Goal: Entertainment & Leisure: Browse casually

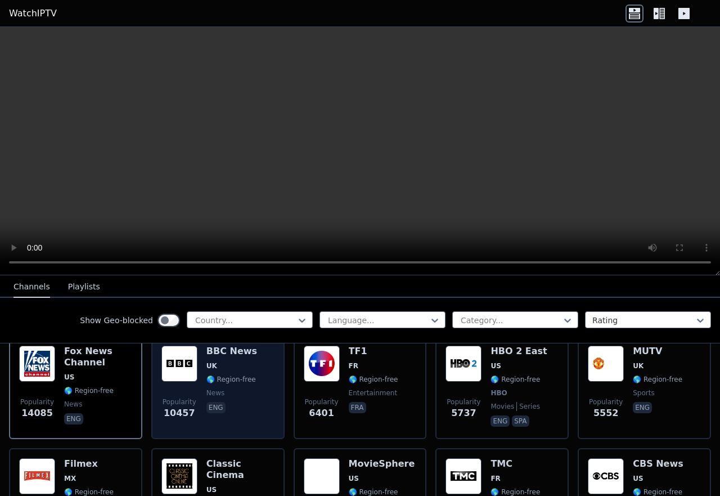
scroll to position [142, 0]
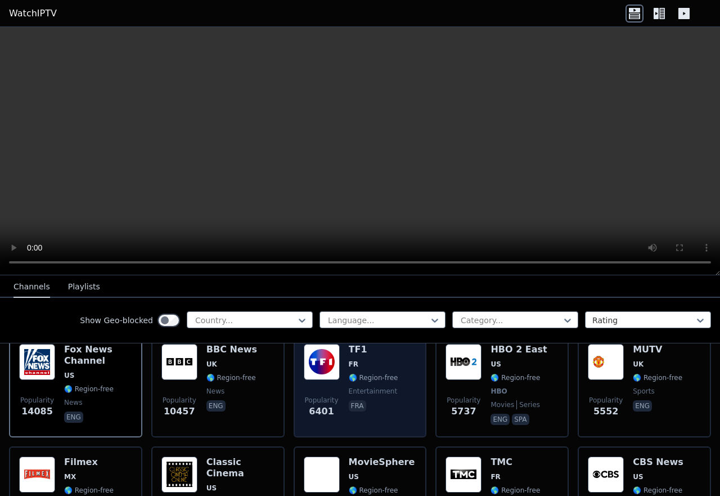
click at [394, 371] on div "Popularity 6401 TF1 FR 🌎 Region-free entertainment fra" at bounding box center [360, 385] width 113 height 83
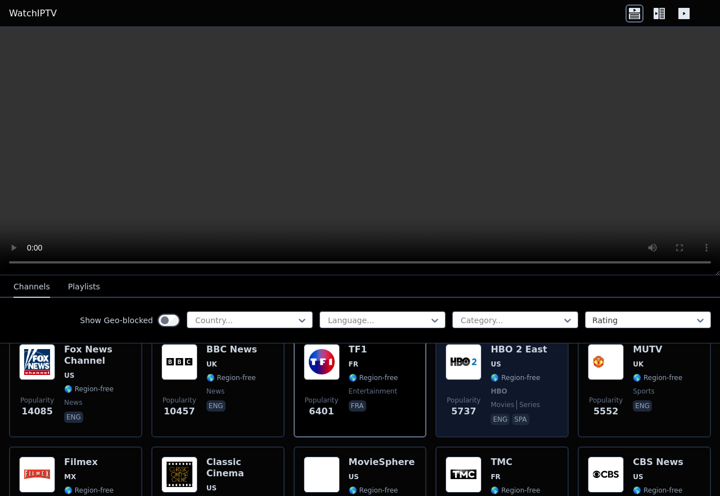
click at [527, 376] on div "HBO 2 East US 🌎 Region-free HBO movies series eng spa" at bounding box center [519, 385] width 56 height 83
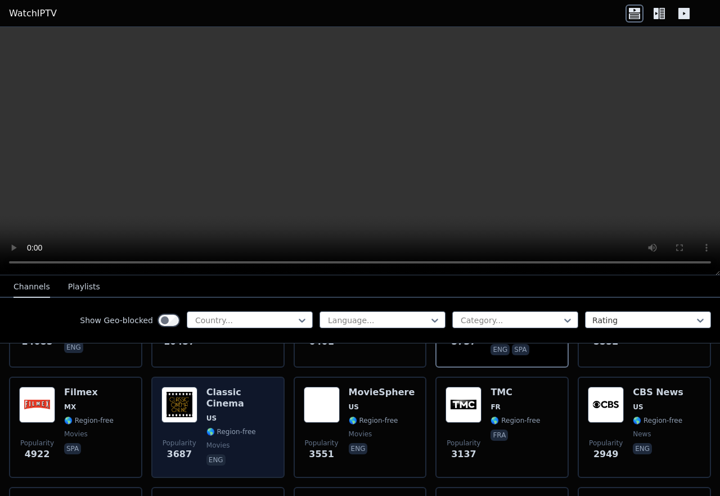
scroll to position [213, 0]
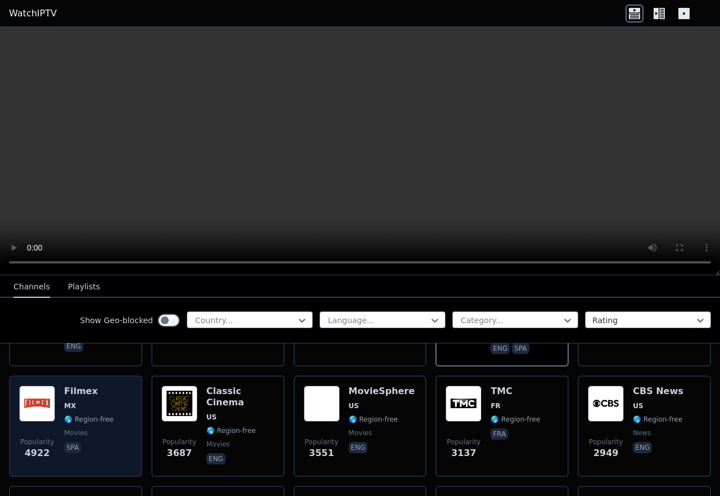
click at [110, 403] on div "Popularity 4922 Filmex MX 🌎 Region-free movies spa" at bounding box center [75, 425] width 113 height 81
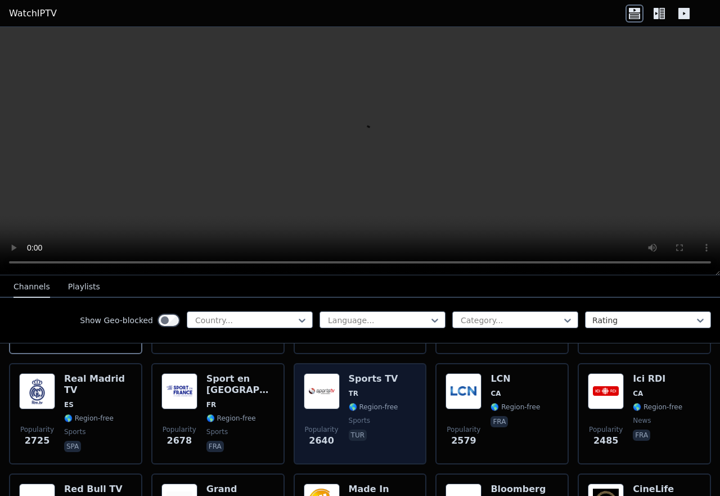
scroll to position [354, 0]
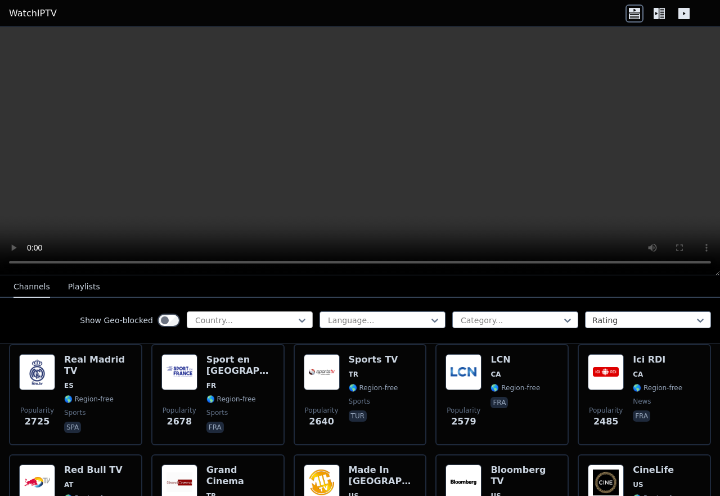
click at [286, 321] on div at bounding box center [245, 319] width 102 height 11
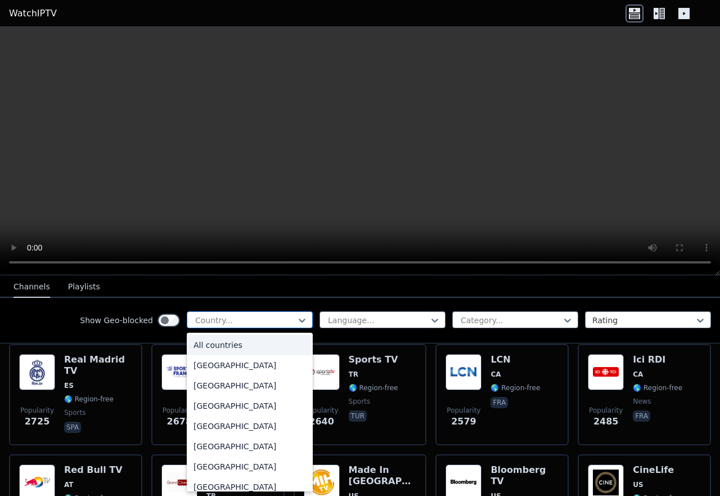
click at [286, 321] on div at bounding box center [245, 319] width 102 height 11
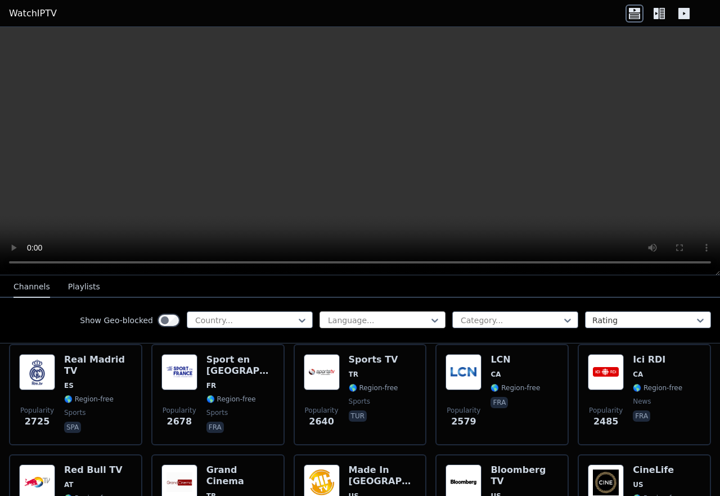
click at [368, 320] on div at bounding box center [378, 319] width 102 height 11
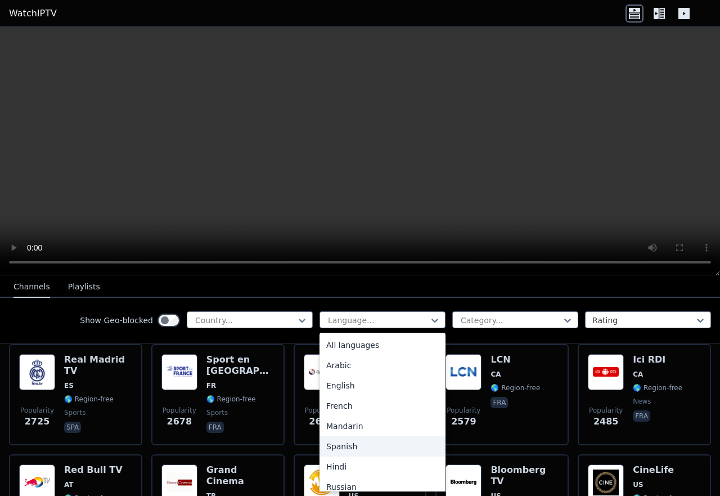
click at [347, 444] on div "Spanish" at bounding box center [383, 446] width 126 height 20
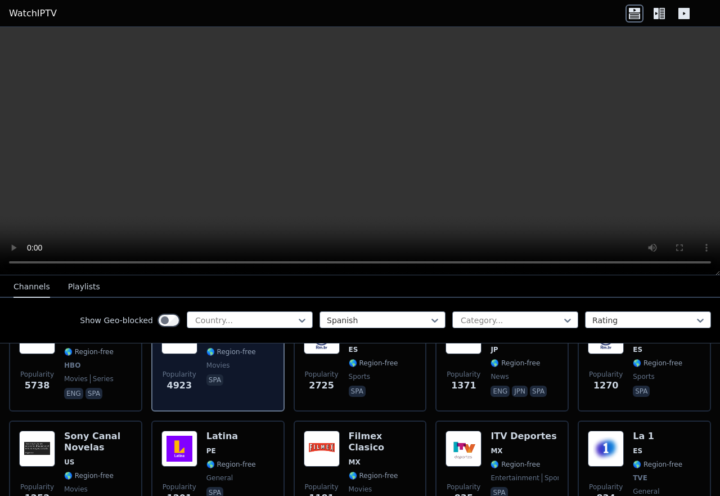
scroll to position [142, 0]
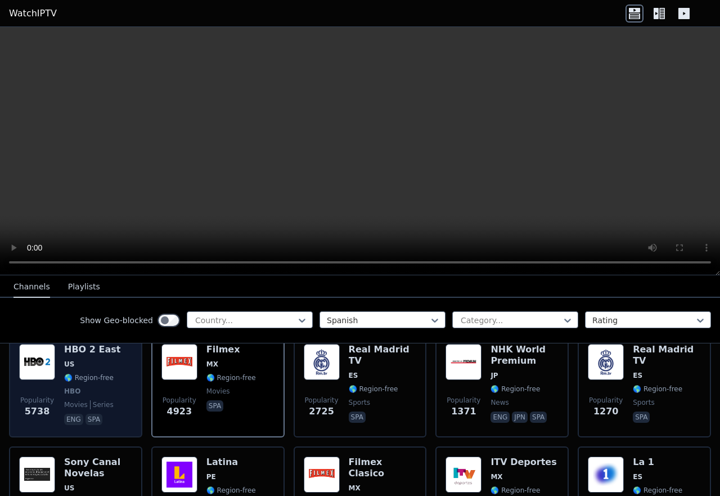
click at [109, 373] on span "🌎 Region-free" at bounding box center [92, 377] width 56 height 9
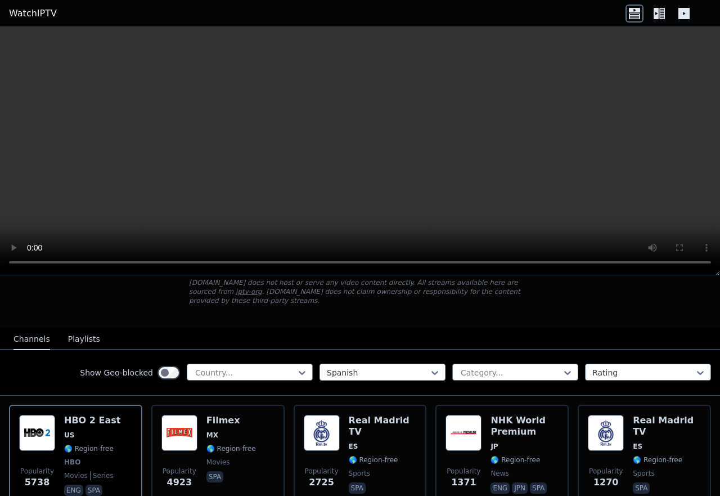
click at [362, 367] on div at bounding box center [378, 372] width 102 height 11
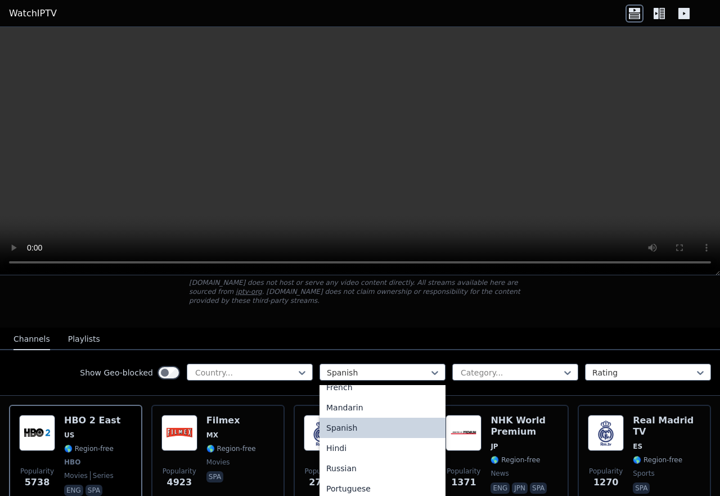
click at [338, 418] on div "Spanish" at bounding box center [383, 427] width 126 height 20
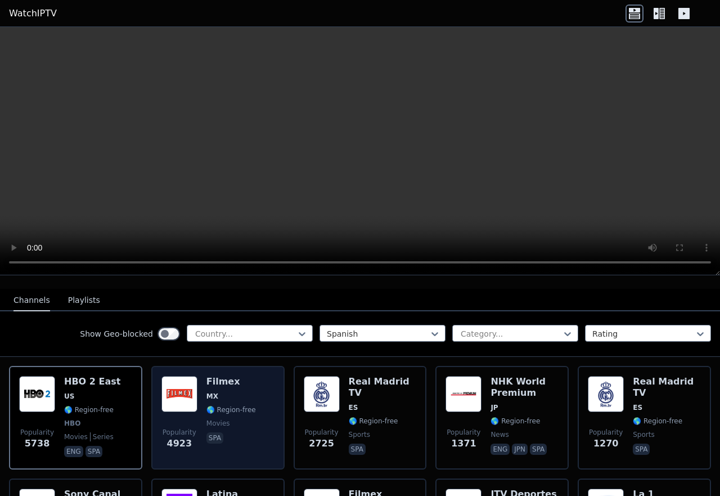
scroll to position [142, 0]
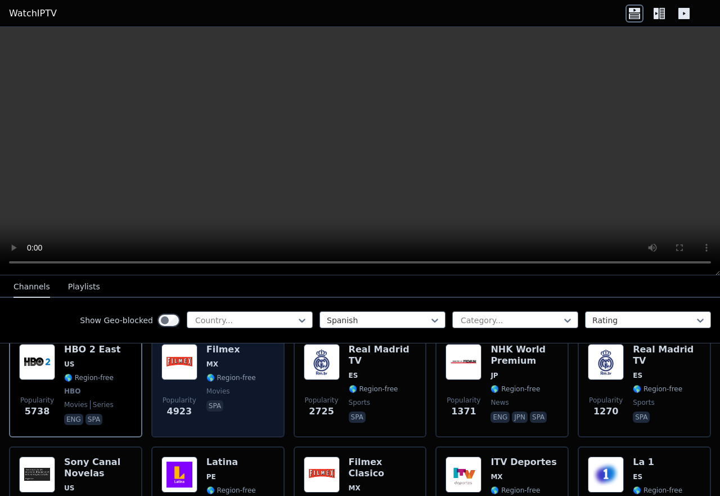
click at [250, 393] on div "Popularity 4923 Filmex MX 🌎 Region-free movies spa" at bounding box center [217, 385] width 113 height 83
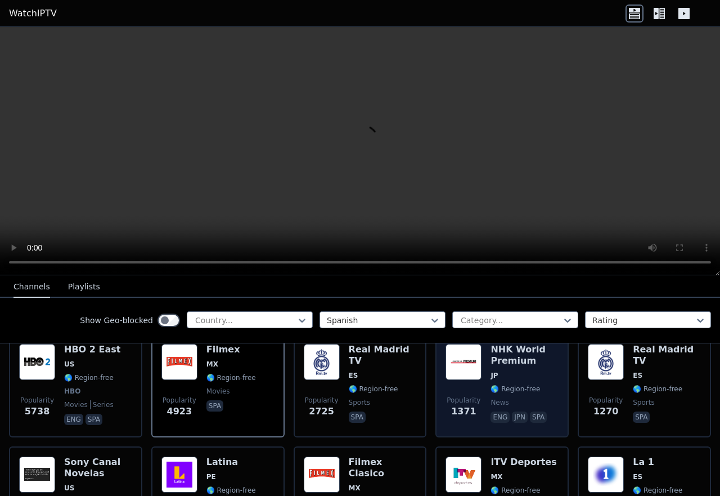
scroll to position [213, 0]
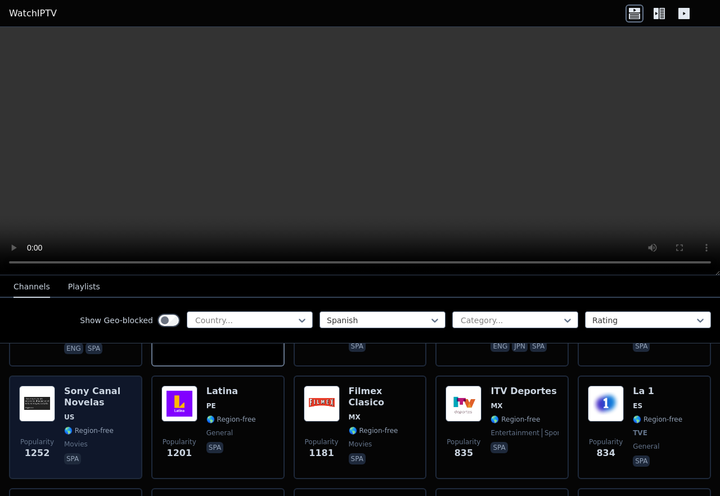
click at [111, 426] on span "🌎 Region-free" at bounding box center [98, 430] width 68 height 9
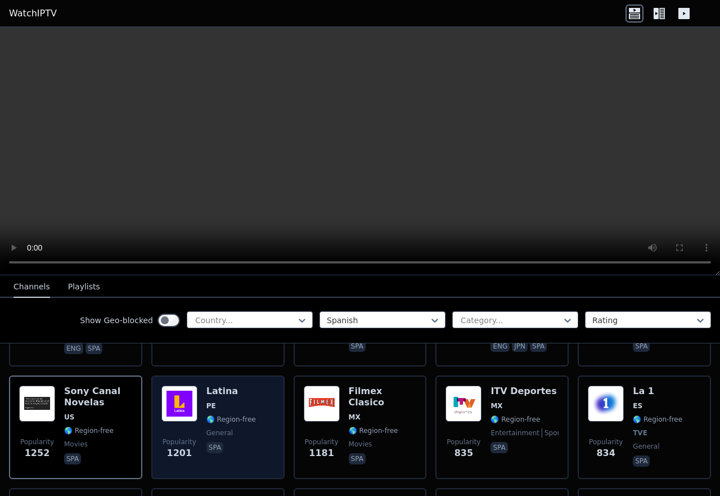
click at [243, 402] on div "Latina PE 🌎 Region-free general spa" at bounding box center [231, 426] width 50 height 83
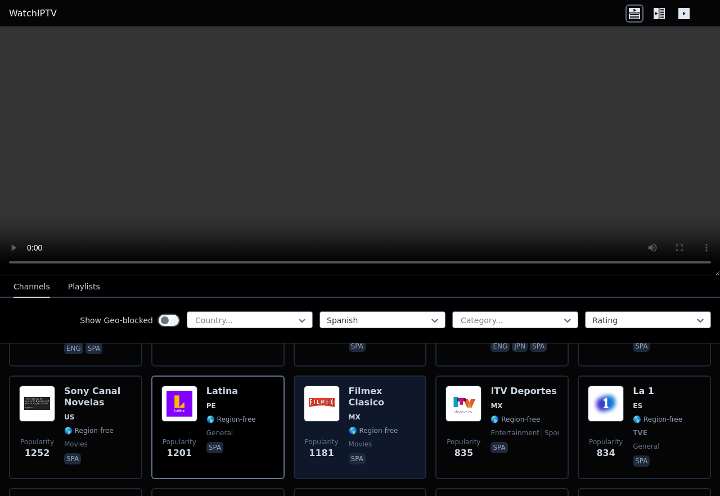
click at [390, 416] on div "Filmex Clasico MX 🌎 Region-free movies spa" at bounding box center [383, 426] width 68 height 83
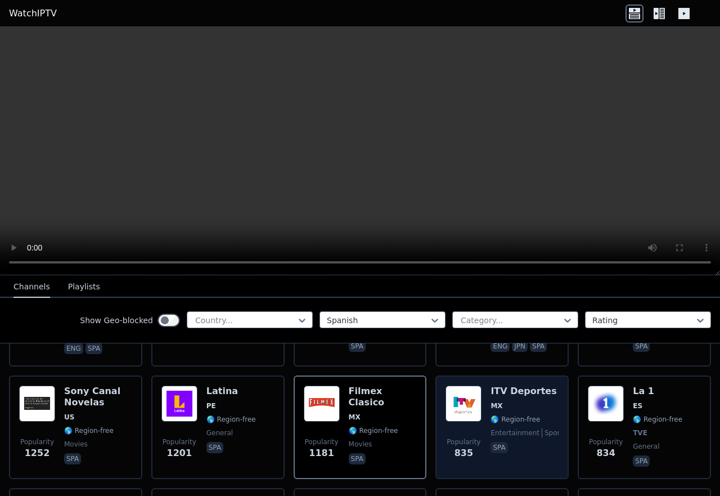
click at [511, 415] on span "🌎 Region-free" at bounding box center [516, 419] width 50 height 9
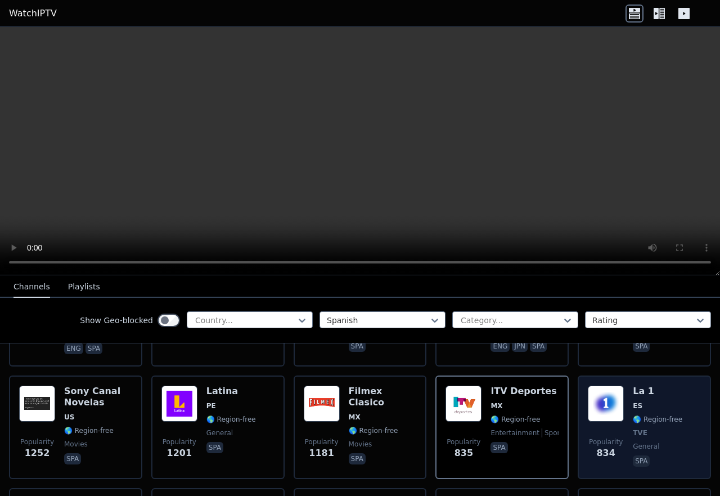
click at [678, 411] on div "Popularity 834 La 1 ES 🌎 Region-free TVE general spa" at bounding box center [644, 426] width 113 height 83
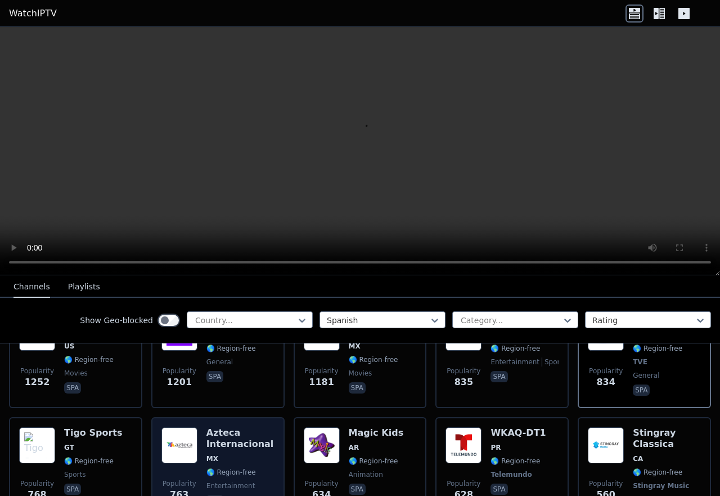
scroll to position [354, 0]
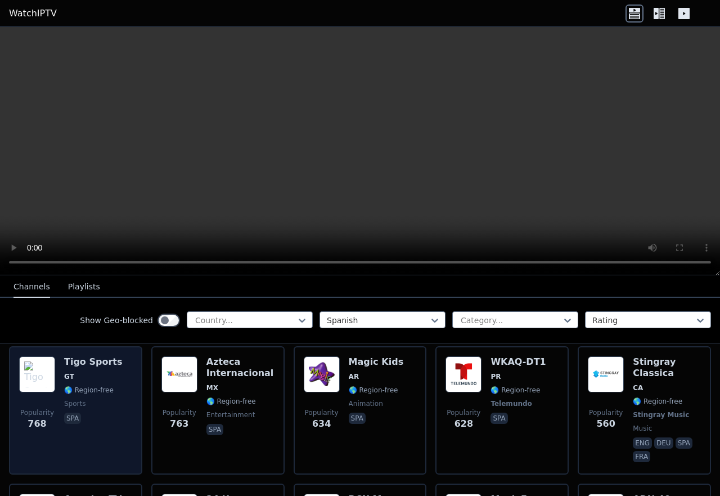
click at [106, 402] on div "Tigo Sports GT 🌎 Region-free sports spa" at bounding box center [93, 410] width 58 height 108
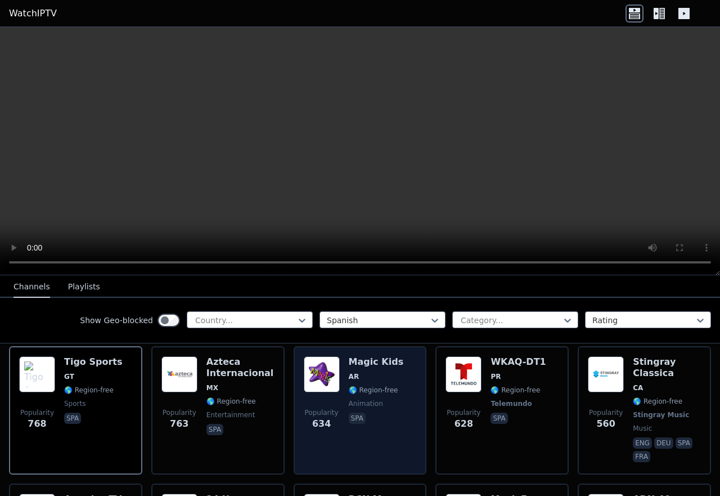
click at [398, 380] on div "Popularity 634 Magic Kids AR 🌎 Region-free animation spa" at bounding box center [360, 410] width 113 height 108
click at [376, 358] on div "Magic Kids AR 🌎 Region-free animation spa" at bounding box center [376, 410] width 55 height 108
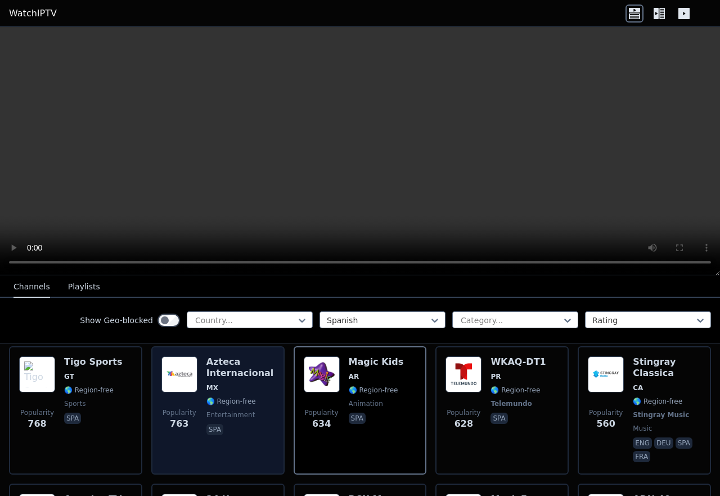
click at [228, 367] on h6 "Azteca Internacional" at bounding box center [240, 367] width 68 height 23
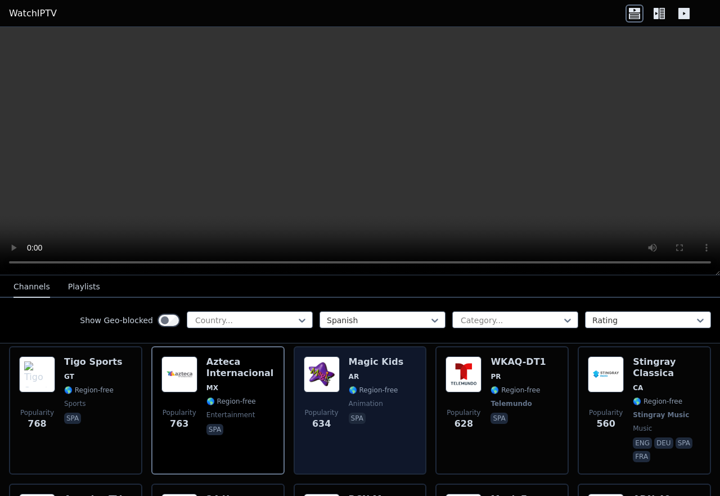
click at [373, 385] on span "🌎 Region-free" at bounding box center [374, 389] width 50 height 9
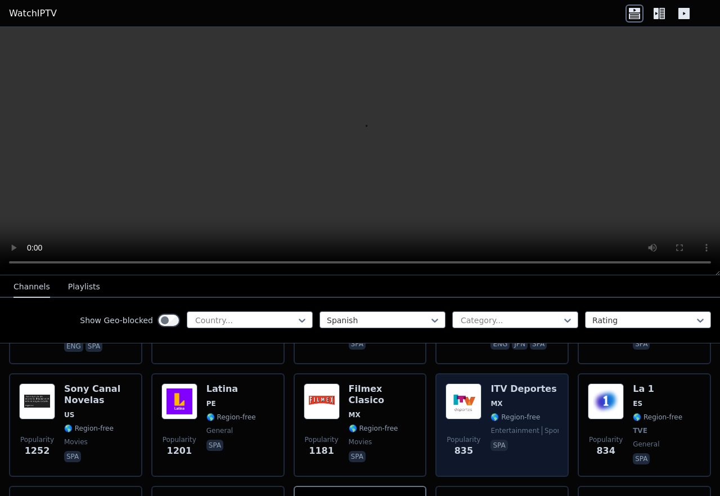
scroll to position [213, 0]
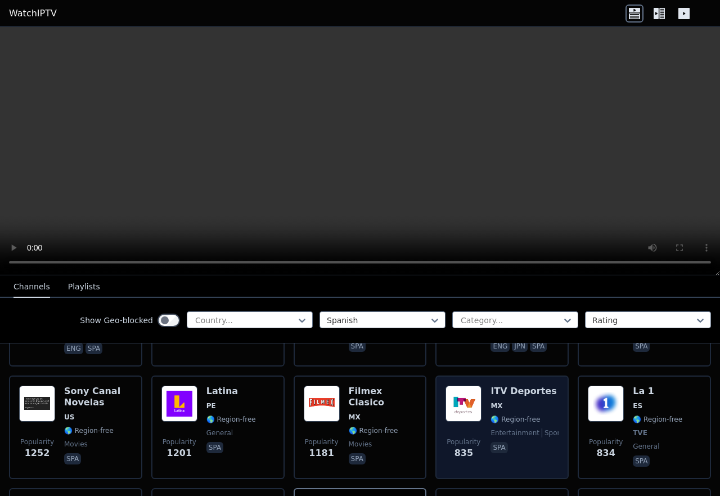
click at [533, 415] on span "🌎 Region-free" at bounding box center [525, 419] width 68 height 9
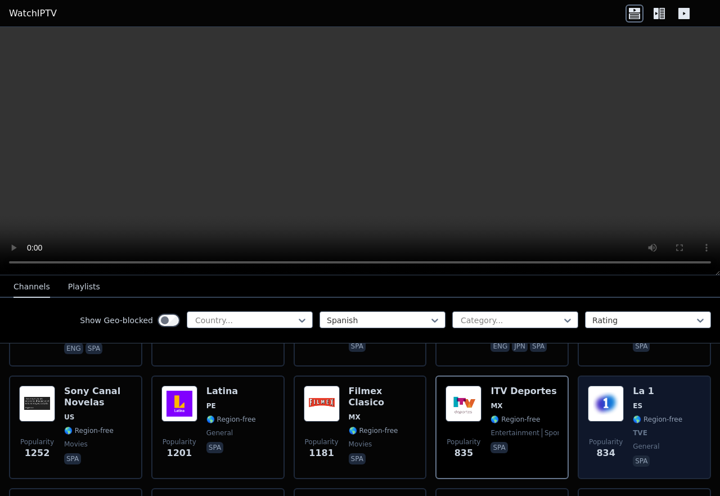
click at [624, 395] on div "Popularity 834 La 1 ES 🌎 Region-free TVE general spa" at bounding box center [644, 426] width 113 height 83
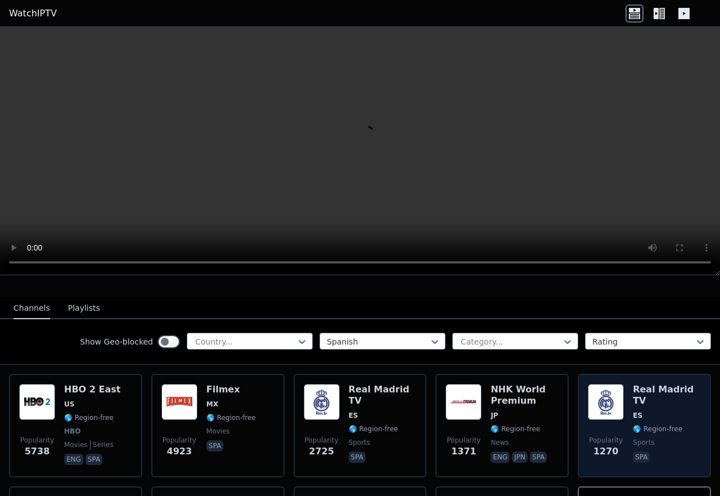
scroll to position [71, 0]
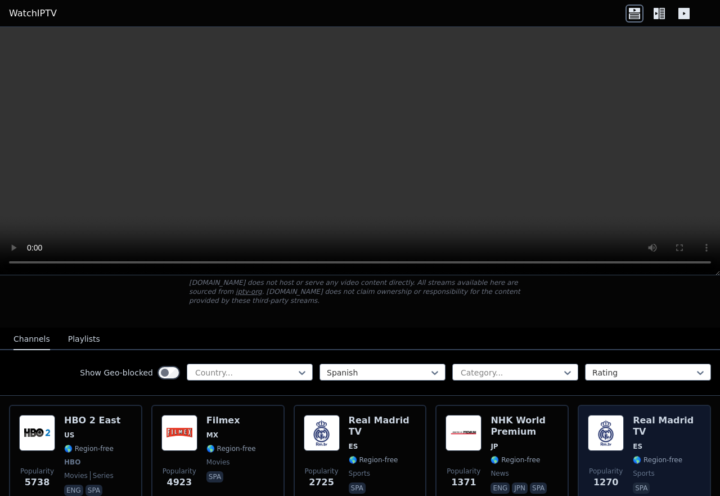
click at [663, 442] on span "ES" at bounding box center [667, 446] width 68 height 9
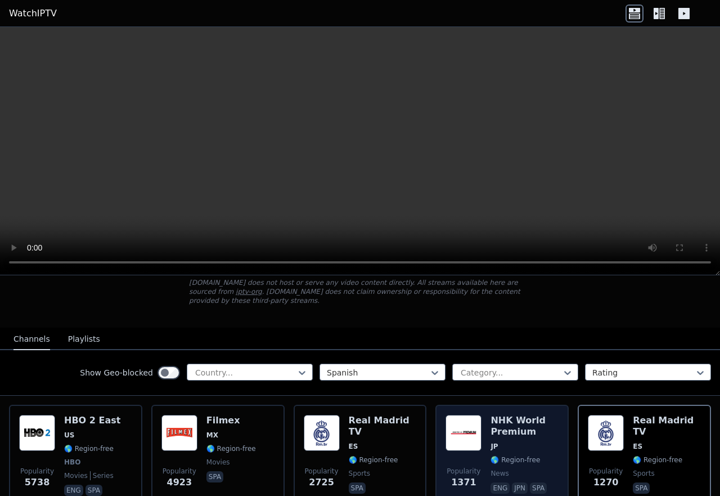
click at [535, 425] on h6 "NHK World Premium" at bounding box center [525, 426] width 68 height 23
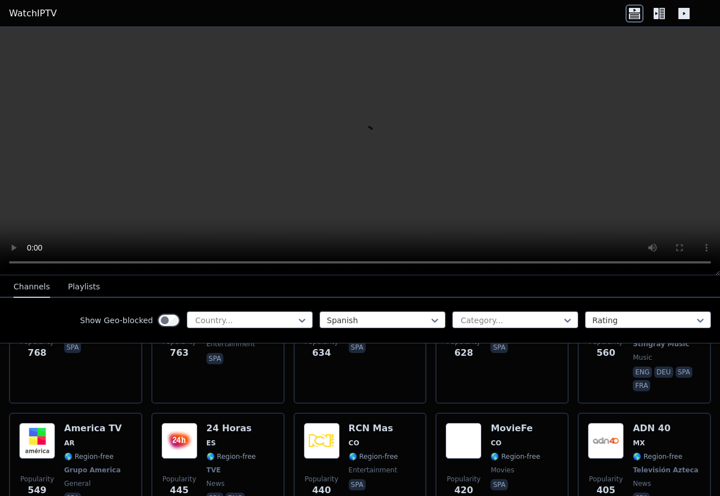
scroll to position [496, 0]
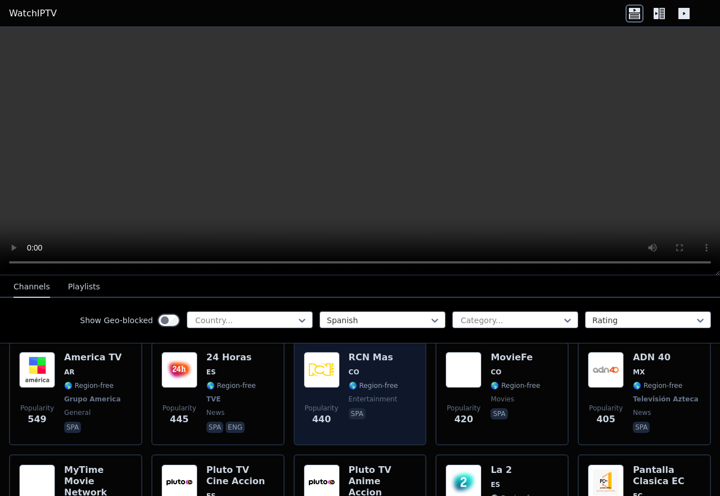
click at [386, 370] on div "RCN Mas CO 🌎 Region-free entertainment spa" at bounding box center [374, 393] width 50 height 83
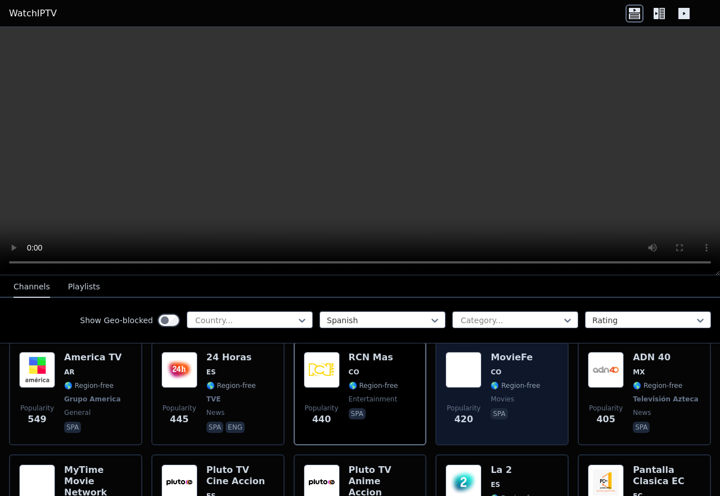
click at [536, 385] on div "Popularity 420 MovieFe CO 🌎 Region-free movies spa" at bounding box center [502, 393] width 113 height 83
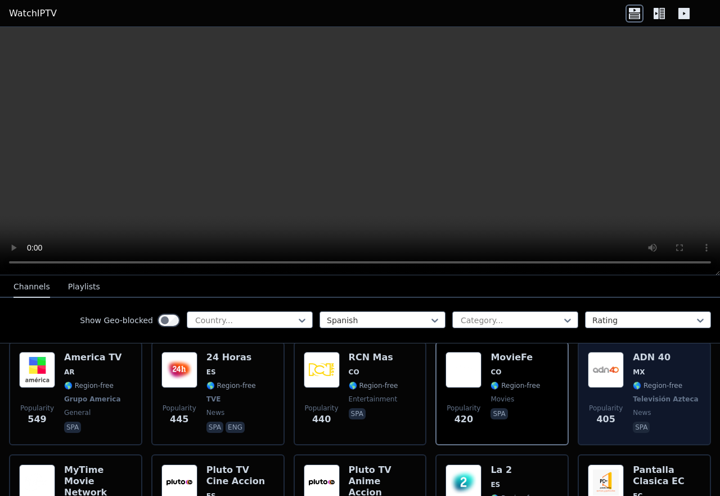
click at [663, 381] on span "🌎 Region-free" at bounding box center [658, 385] width 50 height 9
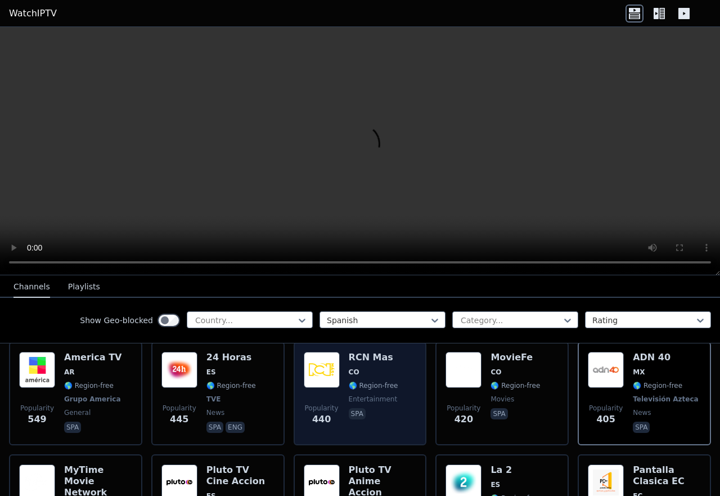
scroll to position [567, 0]
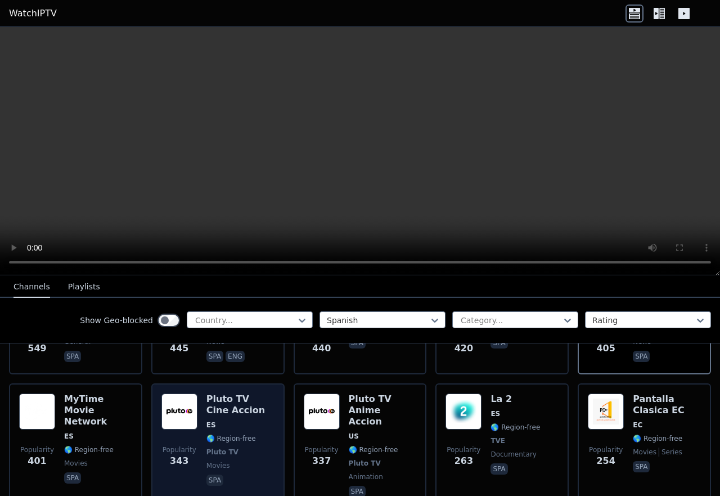
click at [259, 420] on span "ES" at bounding box center [240, 424] width 68 height 9
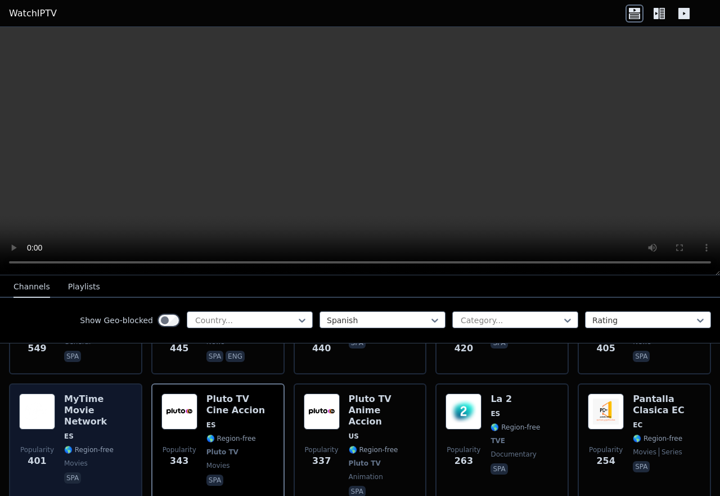
click at [125, 405] on h6 "MyTime Movie Network" at bounding box center [98, 410] width 68 height 34
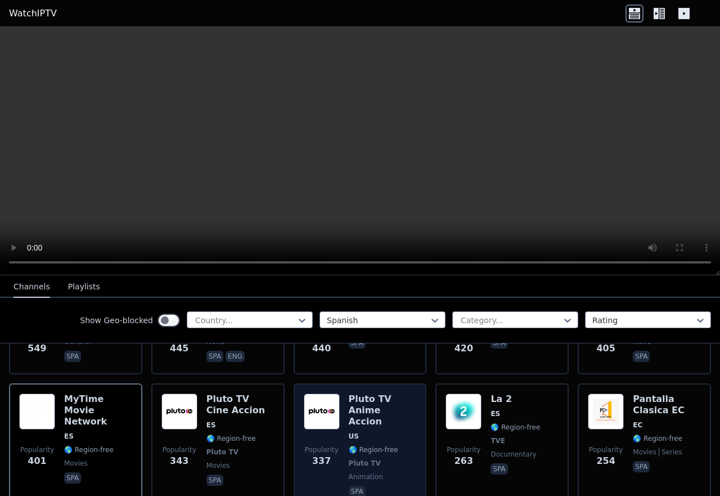
click at [398, 407] on div "Pluto TV Anime Accion US 🌎 Region-free Pluto TV animation spa" at bounding box center [383, 446] width 68 height 106
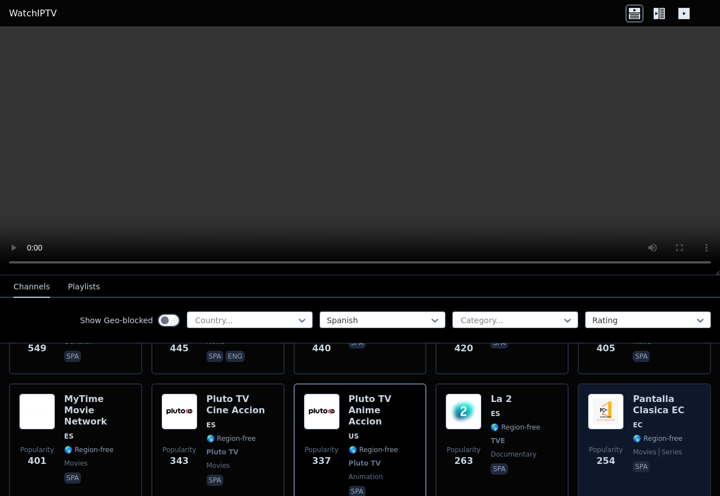
click at [663, 399] on h6 "Pantalla Clasica EC" at bounding box center [667, 404] width 68 height 23
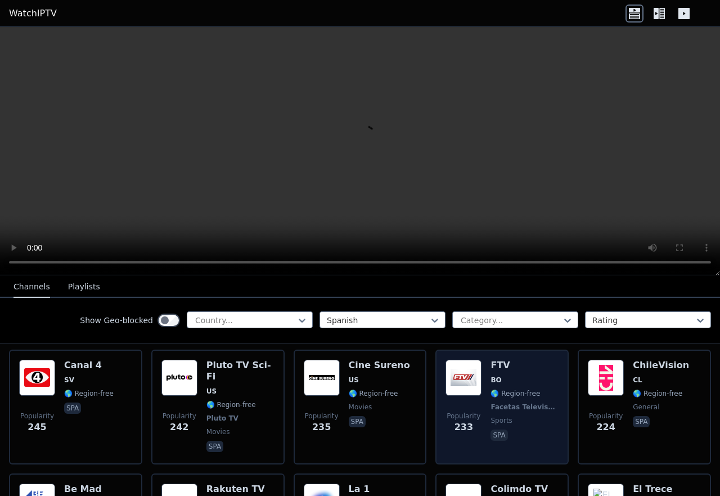
scroll to position [709, 0]
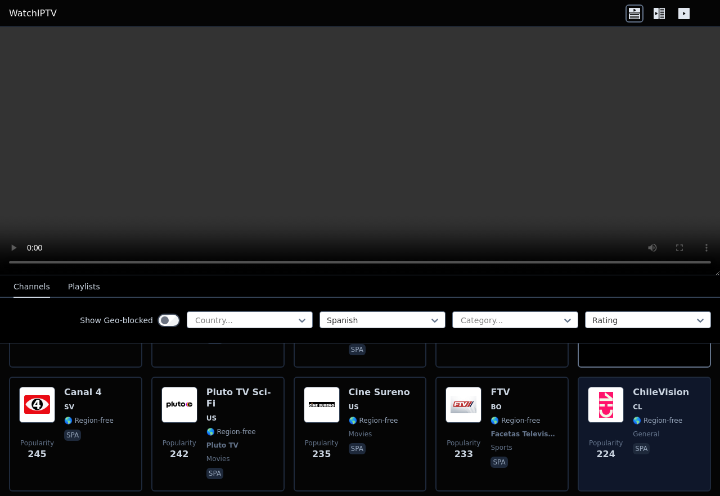
click at [606, 396] on img at bounding box center [606, 404] width 36 height 36
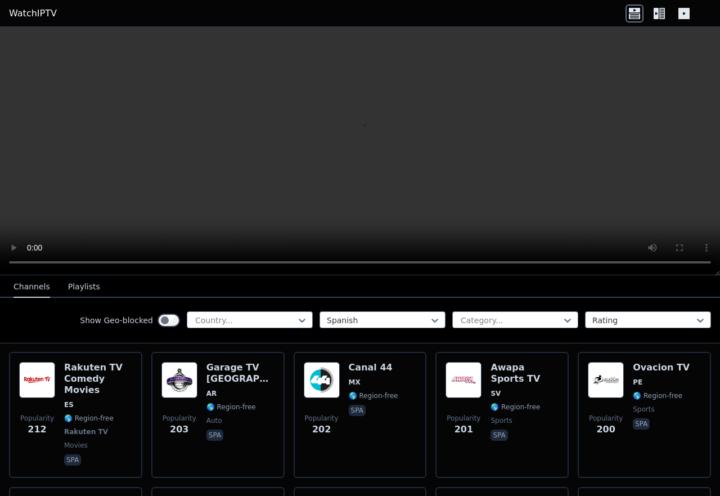
scroll to position [1063, 0]
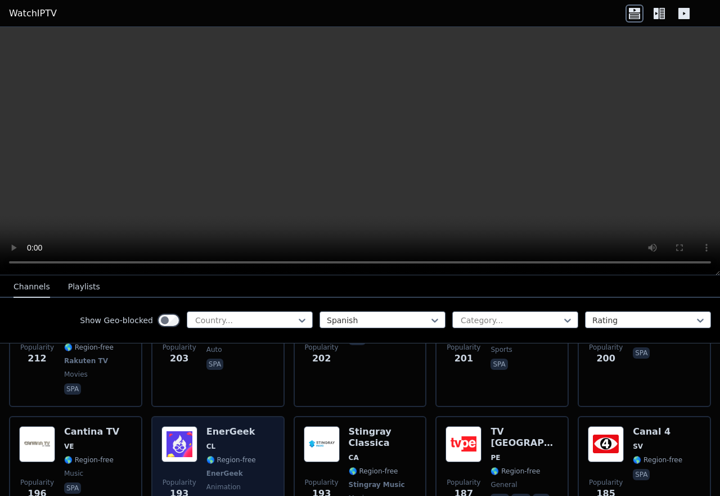
click at [242, 455] on span "🌎 Region-free" at bounding box center [231, 459] width 50 height 9
click at [251, 426] on div "Popularity 193 EnerGeek CL 🌎 Region-free EnerGeek animation spa" at bounding box center [217, 480] width 113 height 108
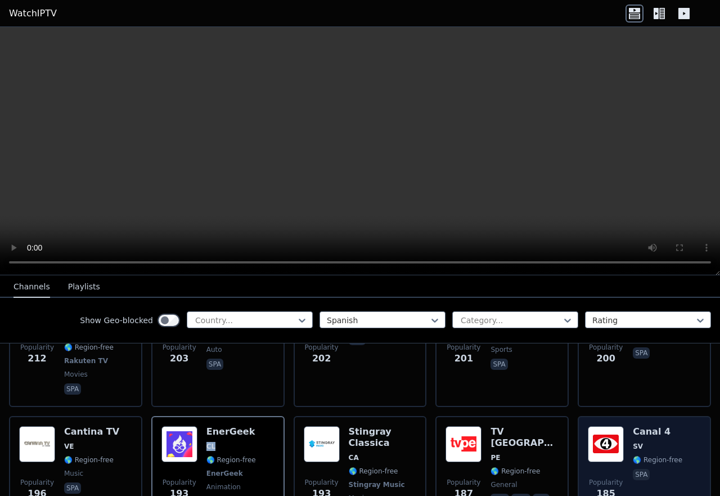
click at [607, 426] on img at bounding box center [606, 444] width 36 height 36
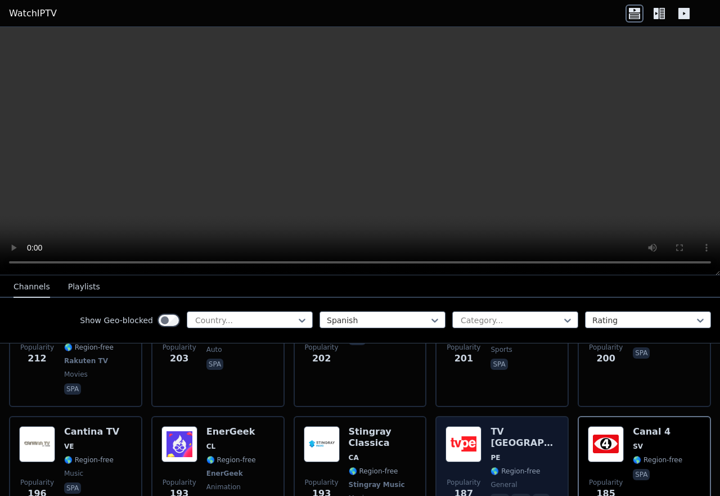
click at [514, 453] on span "PE" at bounding box center [525, 457] width 68 height 9
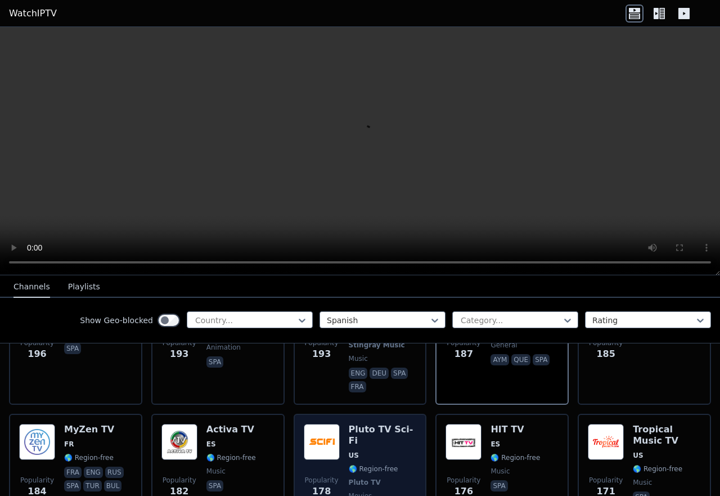
scroll to position [1205, 0]
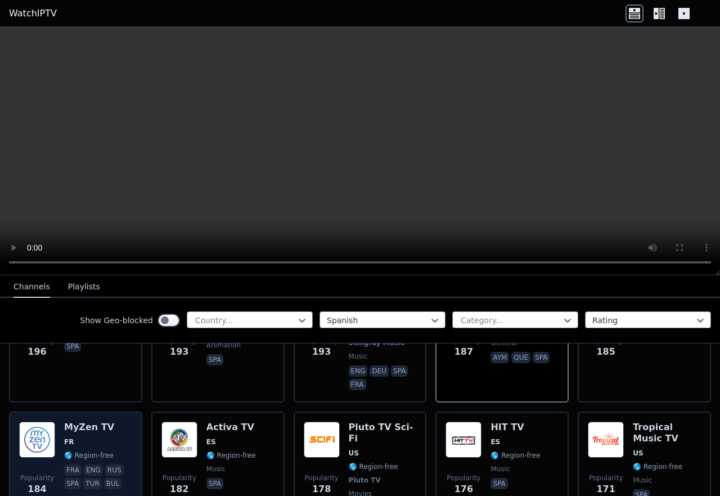
click at [124, 437] on span "FR" at bounding box center [98, 441] width 68 height 9
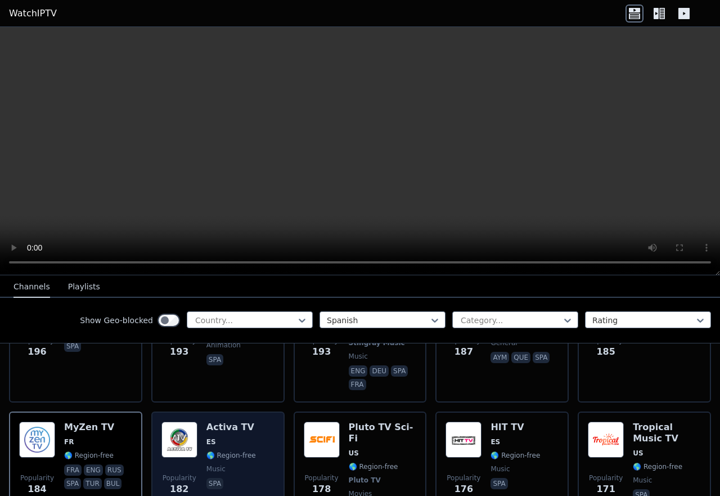
click at [257, 421] on div "Popularity 182 Activa TV ES 🌎 Region-free music spa" at bounding box center [217, 468] width 113 height 95
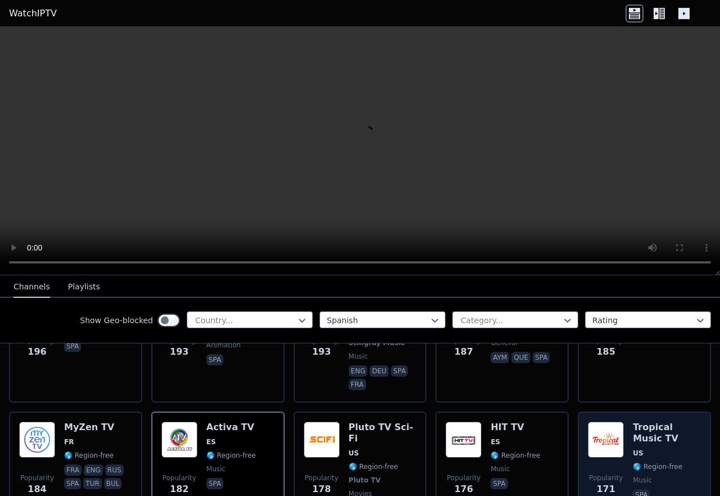
scroll to position [1276, 0]
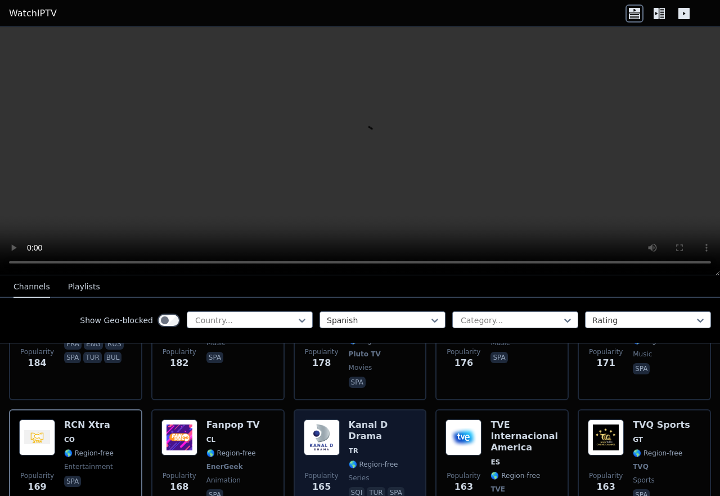
scroll to position [1347, 0]
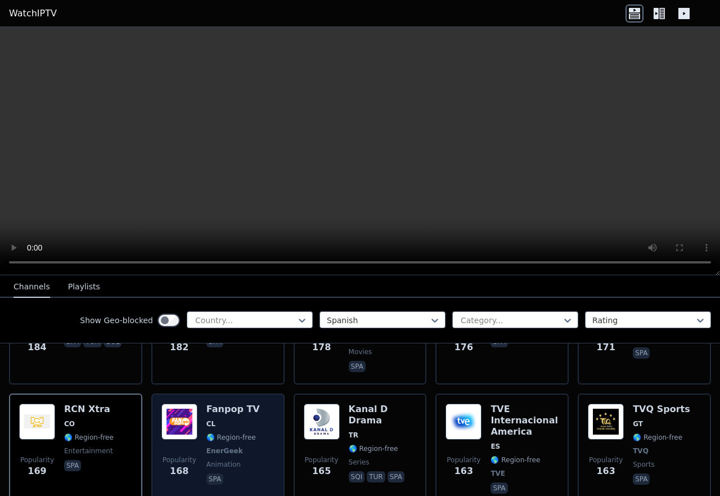
click at [259, 403] on div "Popularity 168 Fanpop TV CL 🌎 Region-free EnerGeek animation spa" at bounding box center [217, 449] width 113 height 92
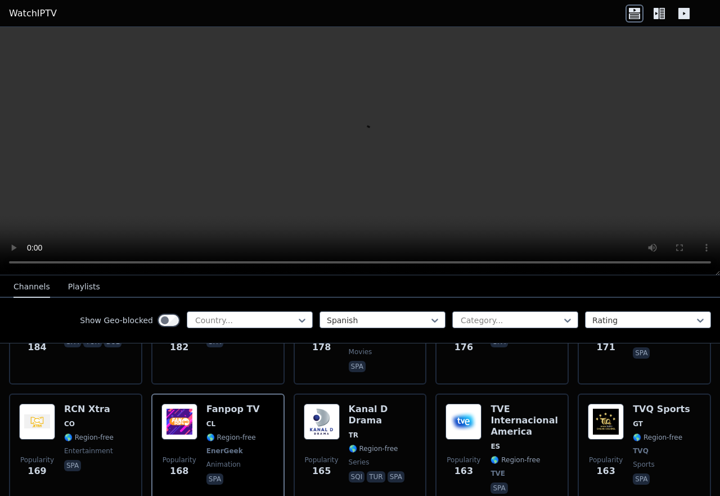
scroll to position [1418, 0]
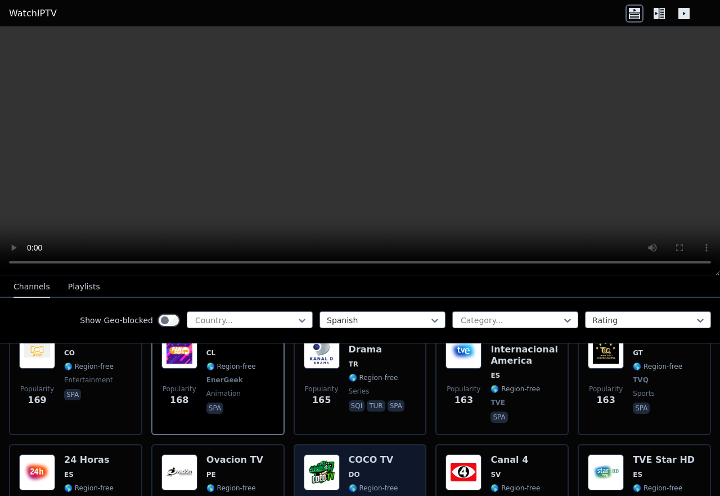
click at [363, 470] on span "DO" at bounding box center [374, 474] width 50 height 9
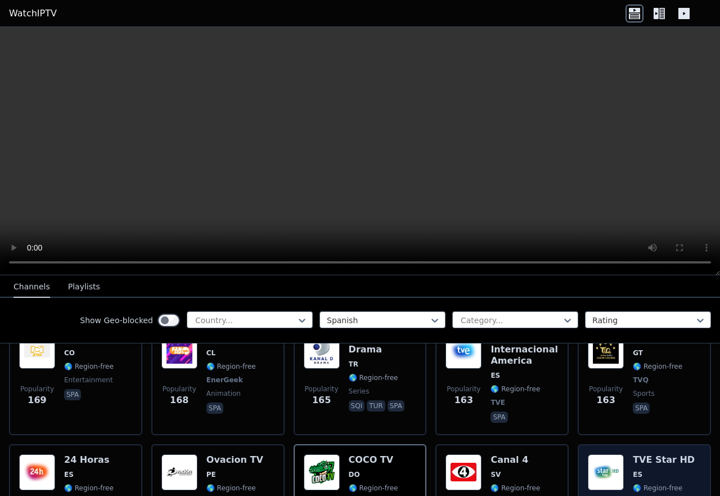
click at [663, 454] on div "TVE Star HD ES 🌎 Region-free TVE series spa" at bounding box center [664, 495] width 62 height 83
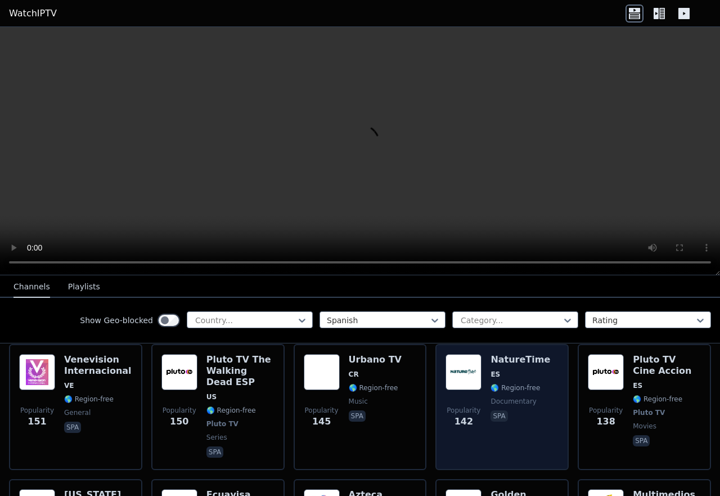
scroll to position [1701, 0]
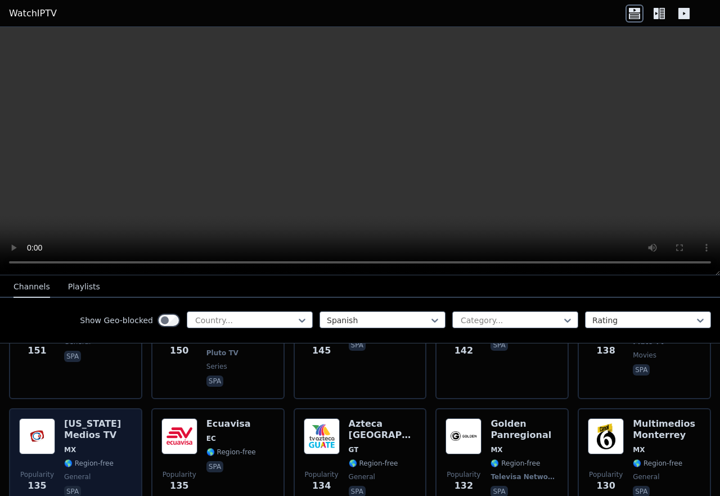
click at [118, 445] on span "MX" at bounding box center [98, 449] width 68 height 9
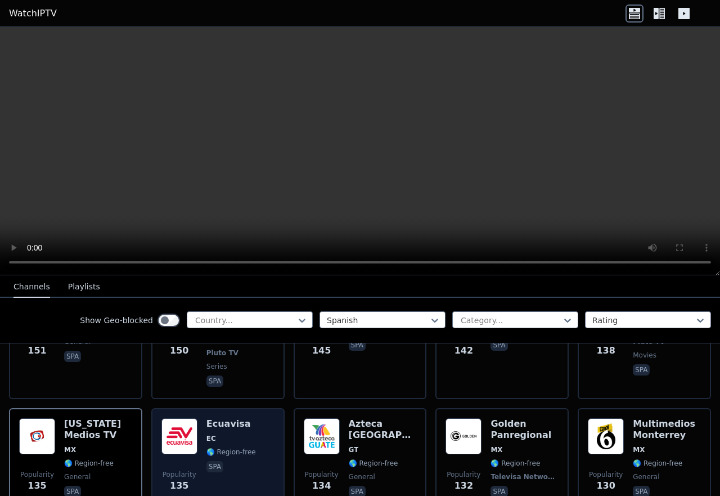
click at [237, 447] on span "🌎 Region-free" at bounding box center [231, 451] width 50 height 9
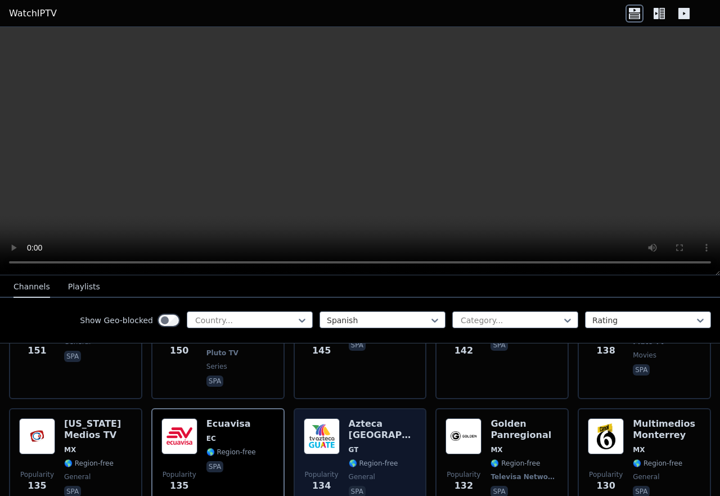
click at [393, 472] on span "general" at bounding box center [383, 476] width 68 height 9
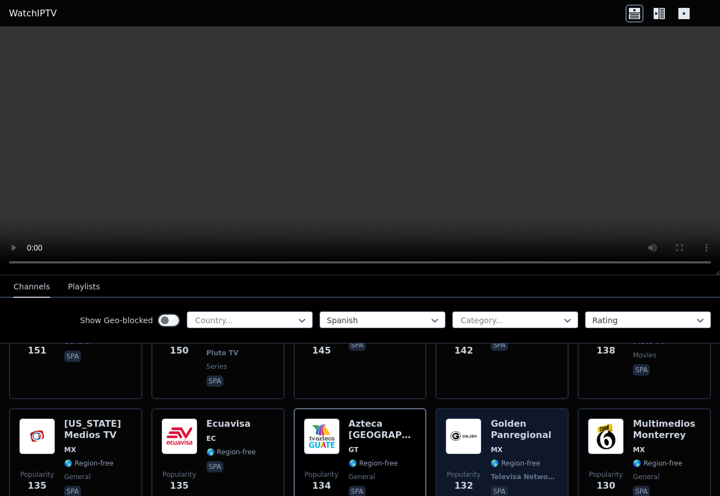
click at [527, 472] on span "Televisa Networks" at bounding box center [524, 476] width 66 height 9
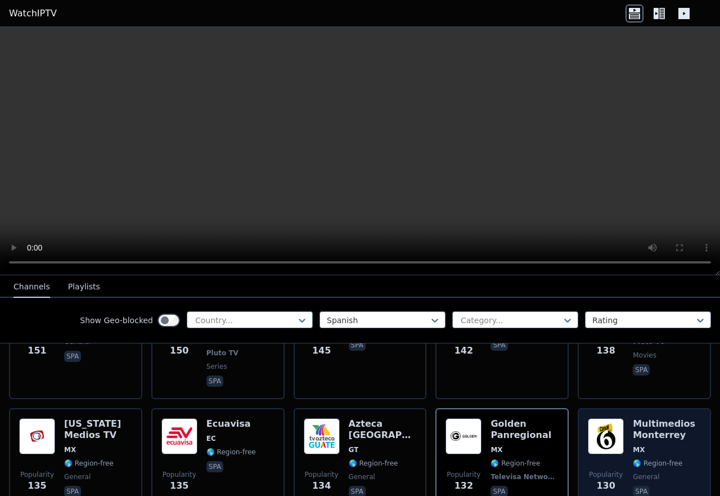
click at [660, 418] on div "Multimedios Monterrey MX 🌎 Region-free general spa" at bounding box center [667, 458] width 68 height 81
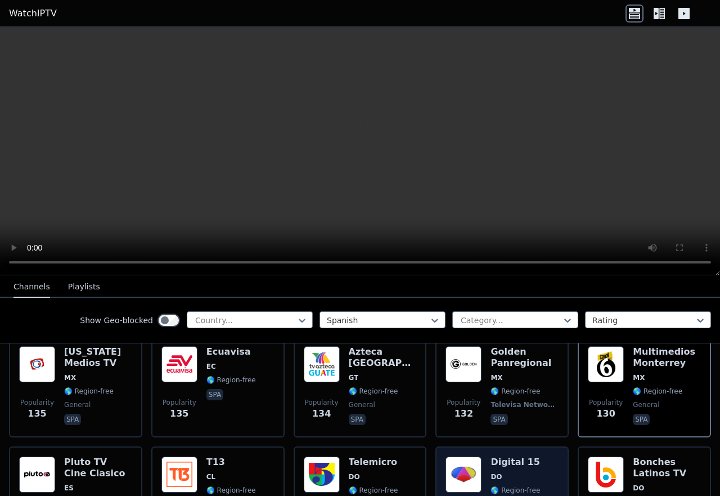
scroll to position [1772, 0]
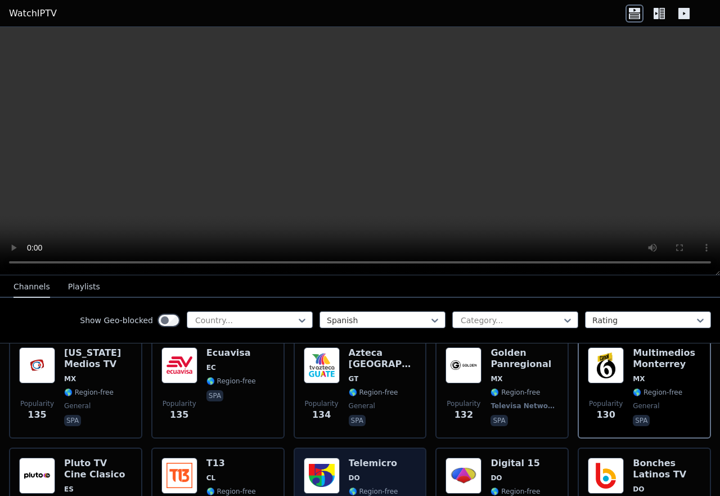
click at [393, 457] on div "Popularity 129 Telemicro DO 🌎 Region-free spa" at bounding box center [360, 504] width 113 height 95
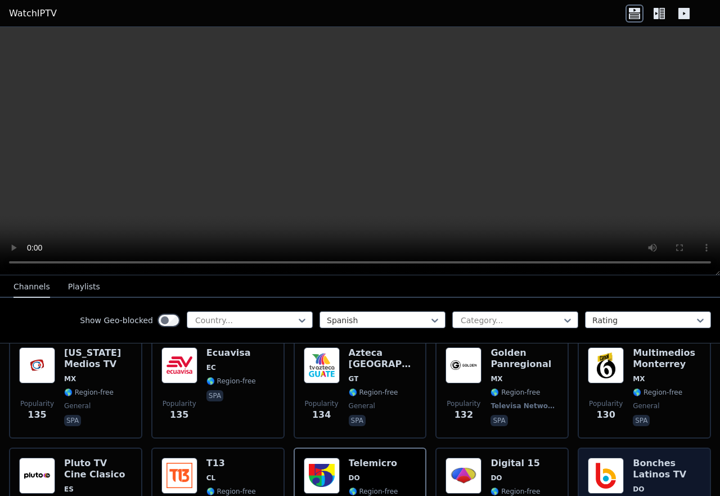
click at [663, 457] on h6 "Bonches Latinos TV" at bounding box center [667, 468] width 68 height 23
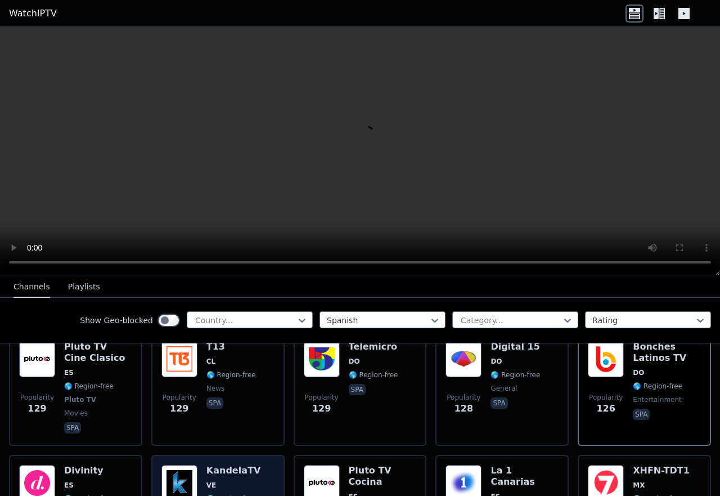
scroll to position [1914, 0]
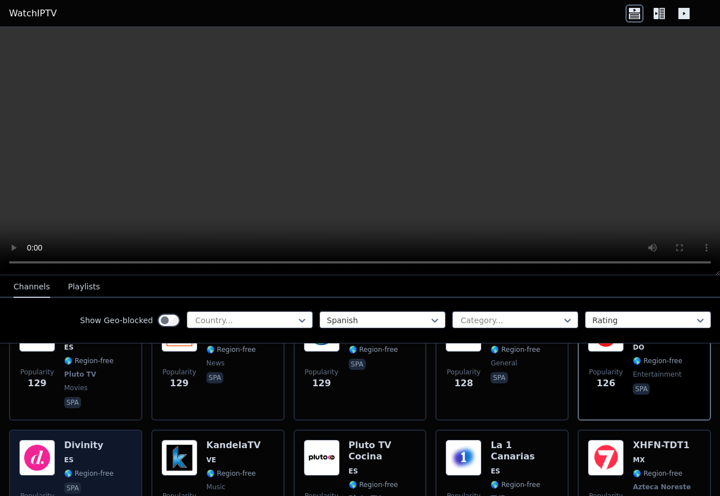
click at [106, 455] on span "ES" at bounding box center [89, 459] width 50 height 9
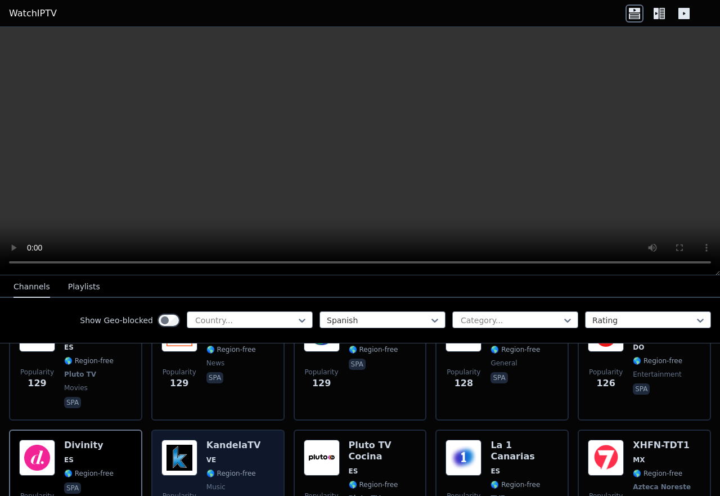
click at [231, 469] on span "🌎 Region-free" at bounding box center [231, 473] width 50 height 9
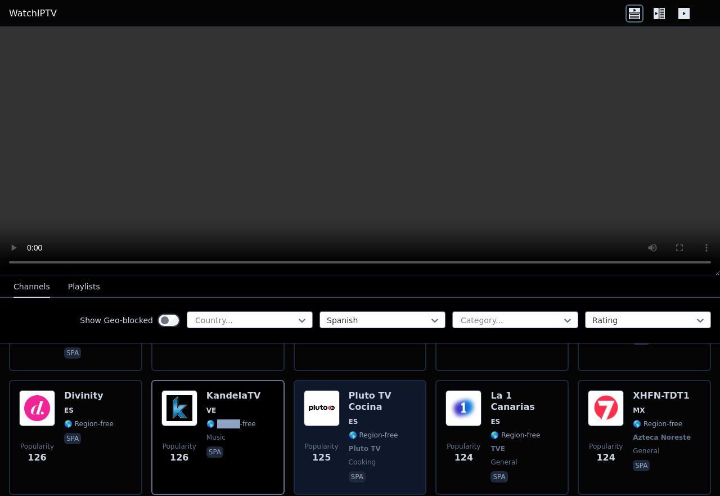
scroll to position [1985, 0]
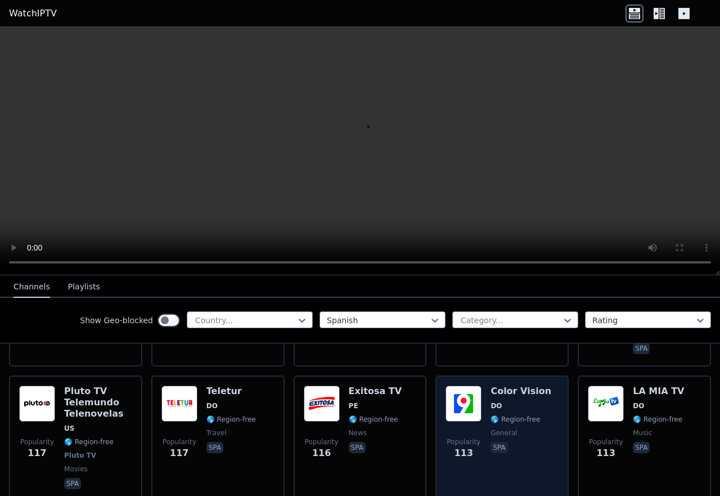
scroll to position [2410, 0]
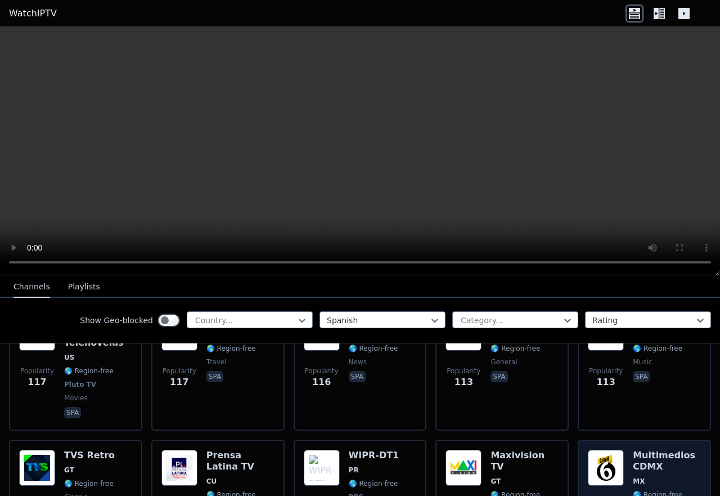
click at [647, 449] on div "Multimedios CDMX MX 🌎 Region-free general spa" at bounding box center [667, 489] width 68 height 81
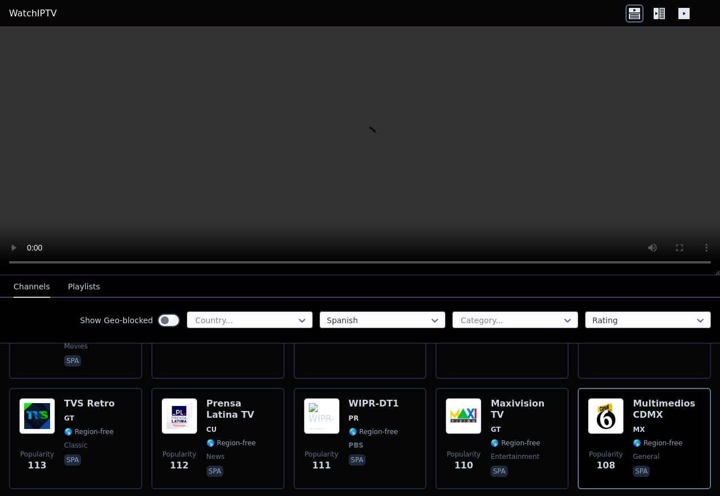
scroll to position [2481, 0]
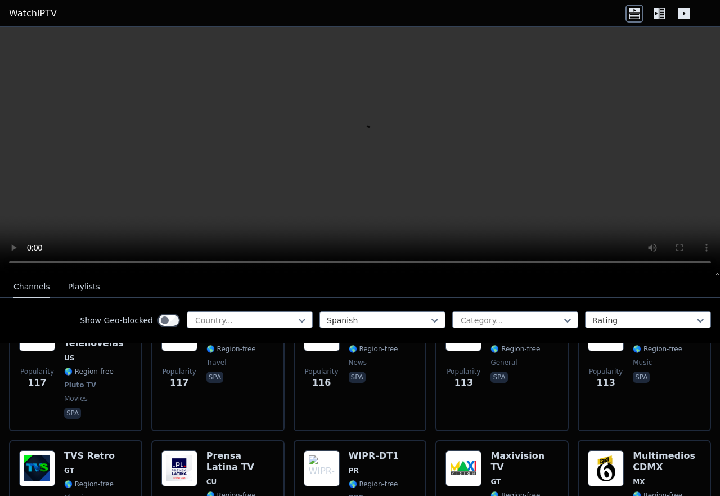
scroll to position [2410, 0]
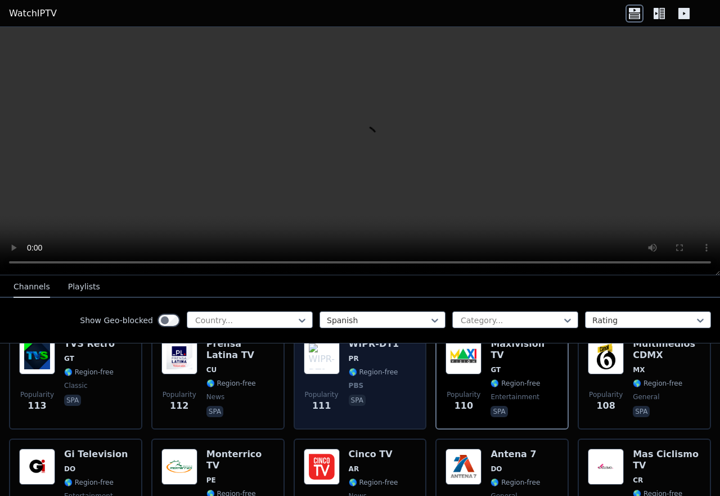
scroll to position [2623, 0]
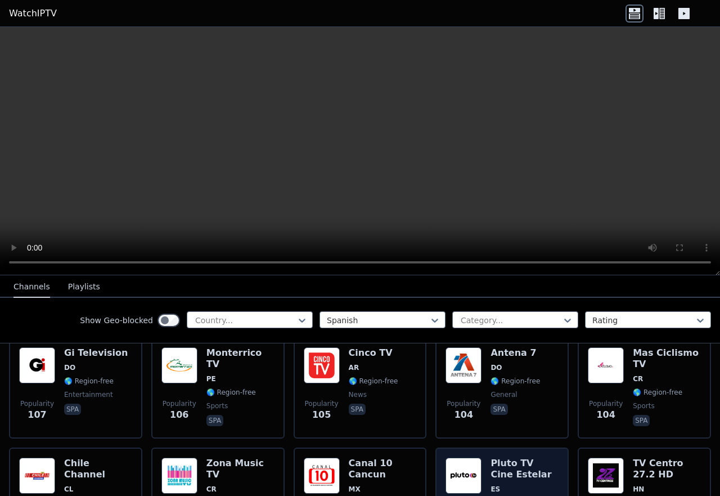
click at [514, 457] on h6 "Pluto TV Cine Estelar" at bounding box center [525, 468] width 68 height 23
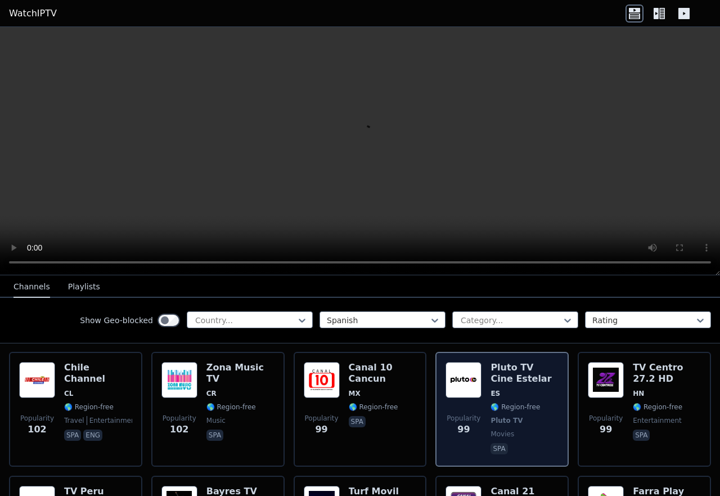
scroll to position [2764, 0]
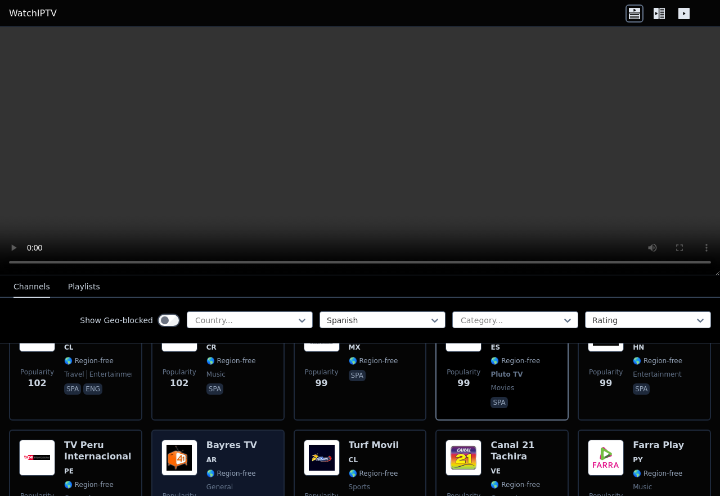
click at [244, 439] on div "Bayres TV AR 🌎 Region-free general spa" at bounding box center [231, 479] width 51 height 81
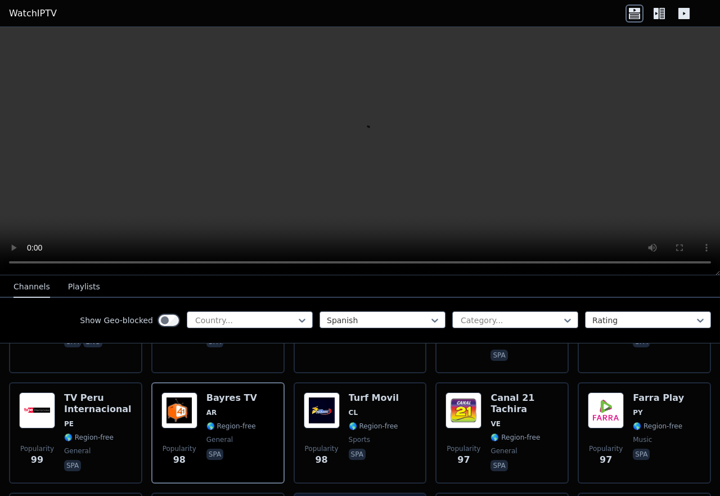
scroll to position [2835, 0]
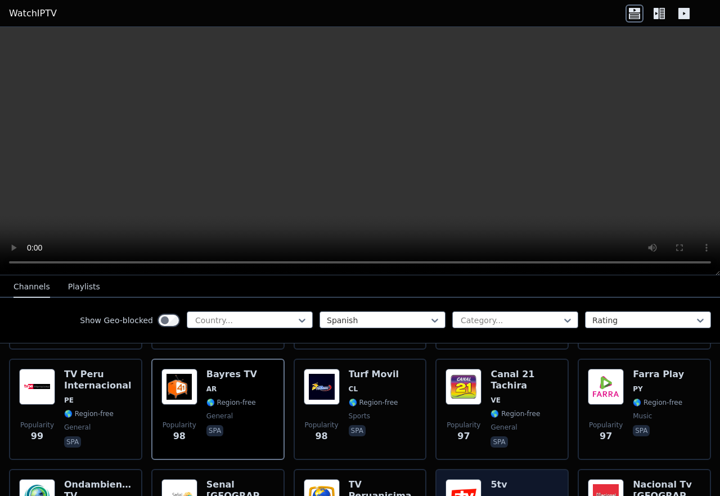
click at [523, 494] on span "AR" at bounding box center [516, 498] width 50 height 9
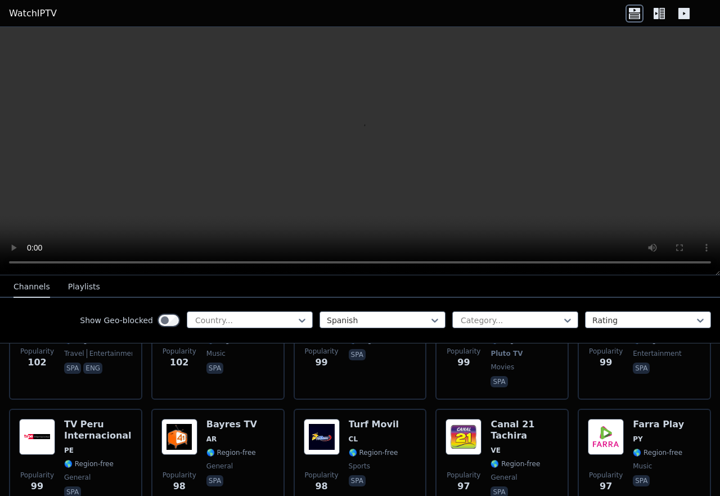
scroll to position [2764, 0]
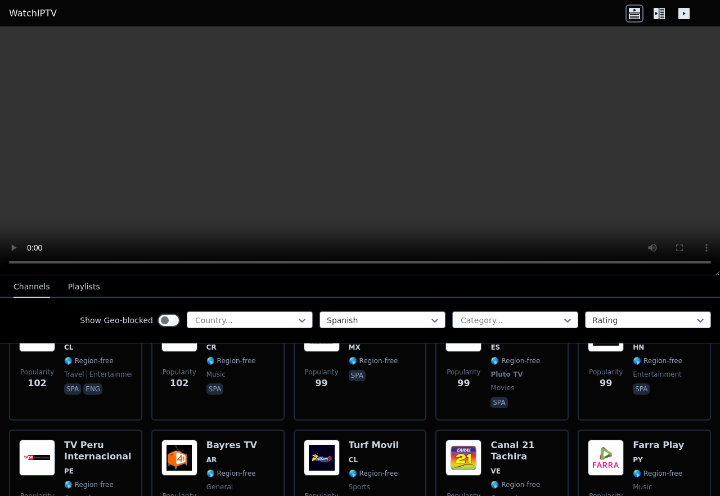
click at [383, 495] on span "spa" at bounding box center [374, 503] width 50 height 14
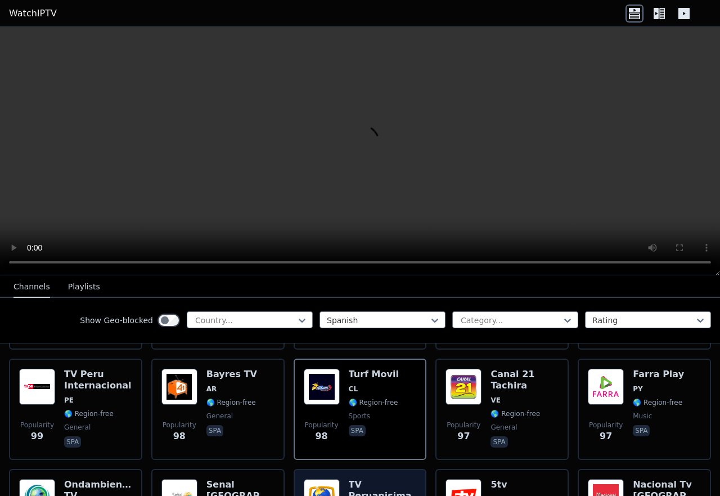
scroll to position [2977, 0]
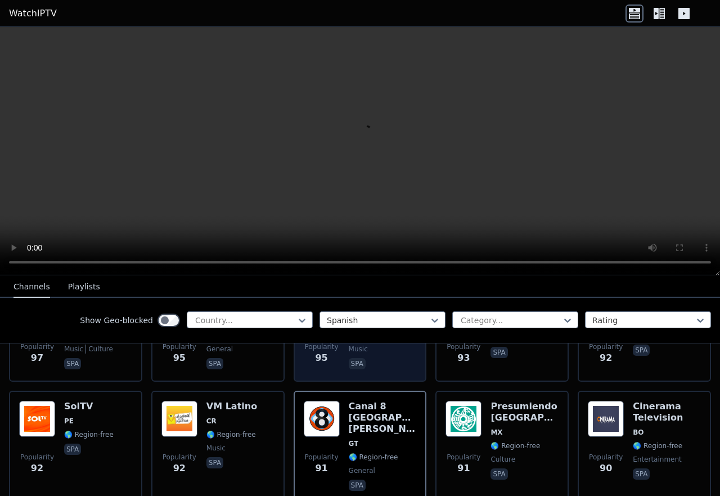
scroll to position [3048, 0]
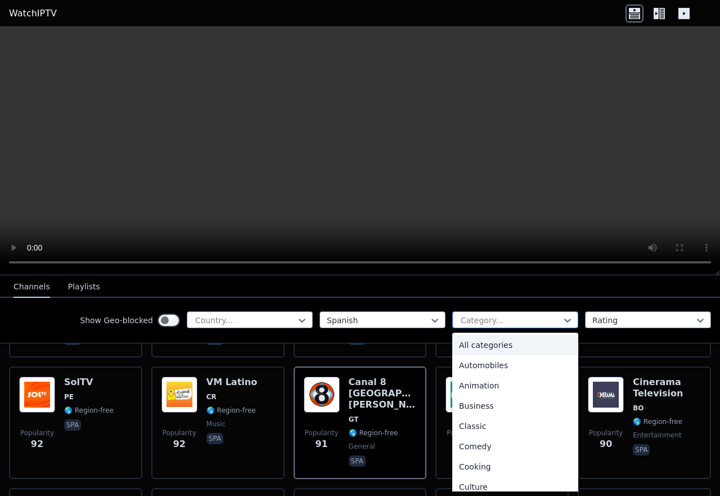
click at [473, 317] on div at bounding box center [511, 319] width 102 height 11
click at [469, 385] on div "Animation" at bounding box center [515, 385] width 126 height 20
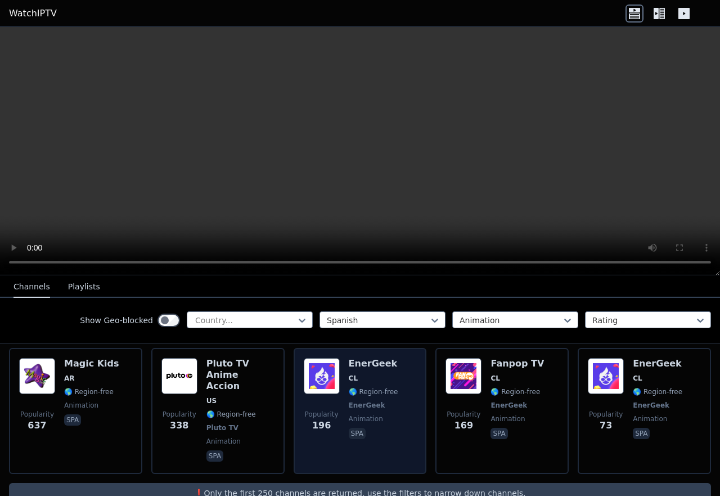
scroll to position [133, 0]
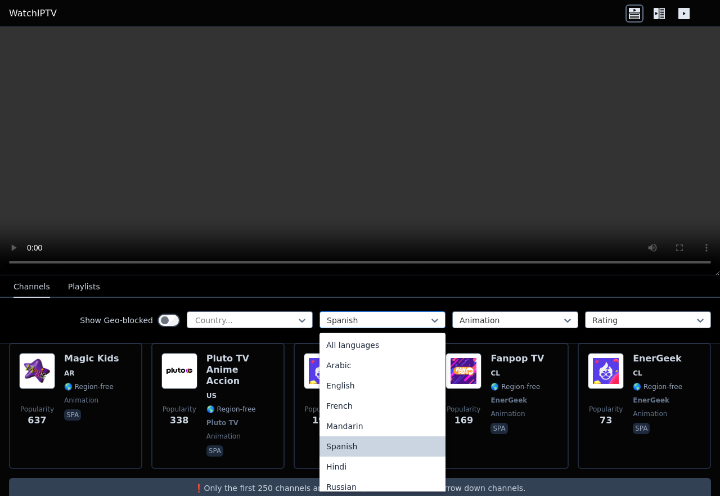
click at [415, 320] on div at bounding box center [378, 319] width 102 height 11
click at [372, 345] on div "All languages" at bounding box center [383, 345] width 126 height 20
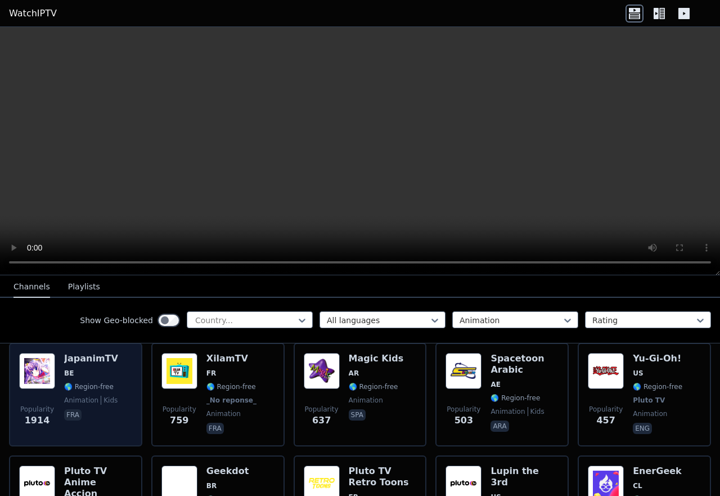
click at [102, 368] on span "BE" at bounding box center [91, 372] width 54 height 9
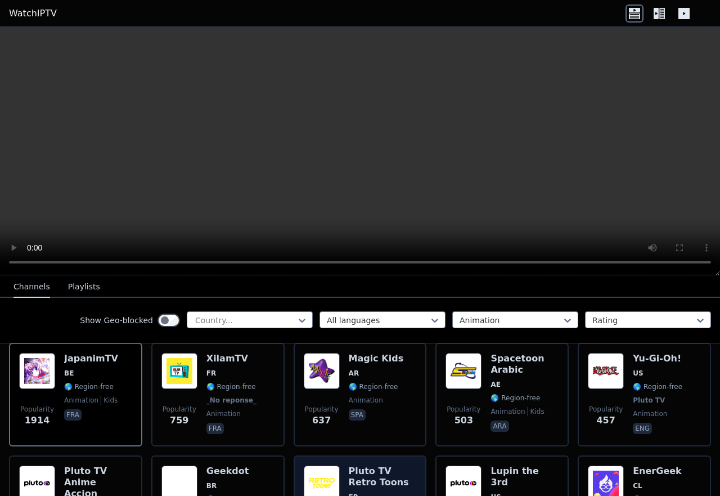
scroll to position [62, 0]
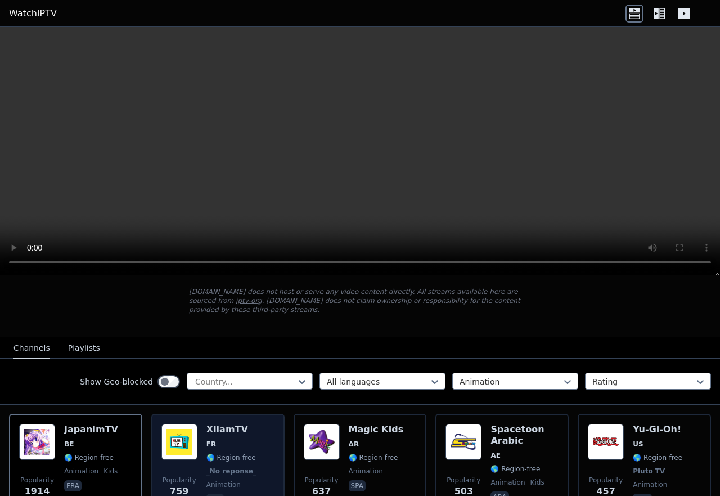
click at [278, 449] on div "Popularity 759 XilamTV FR 🌎 Region-free _No reponse_ animation fra" at bounding box center [217, 465] width 133 height 104
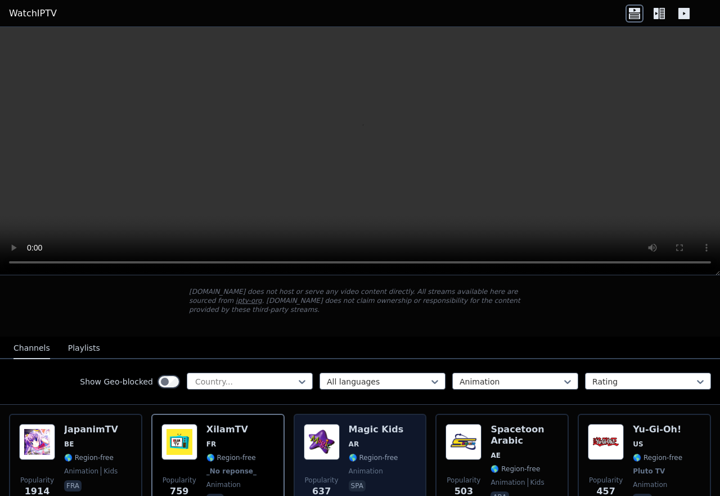
click at [388, 439] on span "AR" at bounding box center [376, 443] width 55 height 9
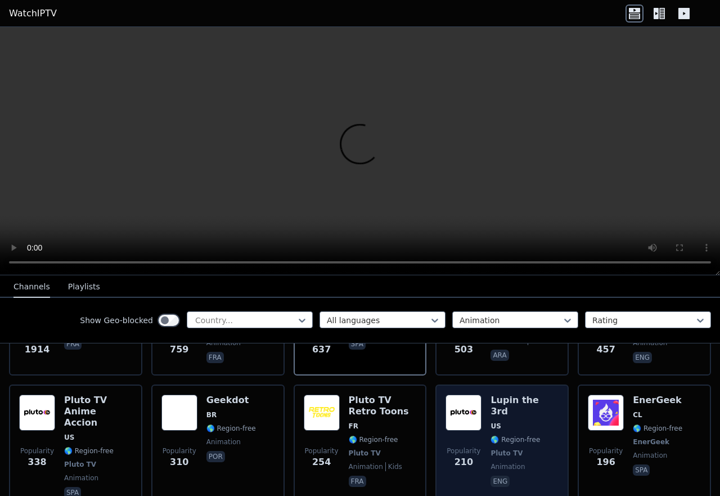
scroll to position [133, 0]
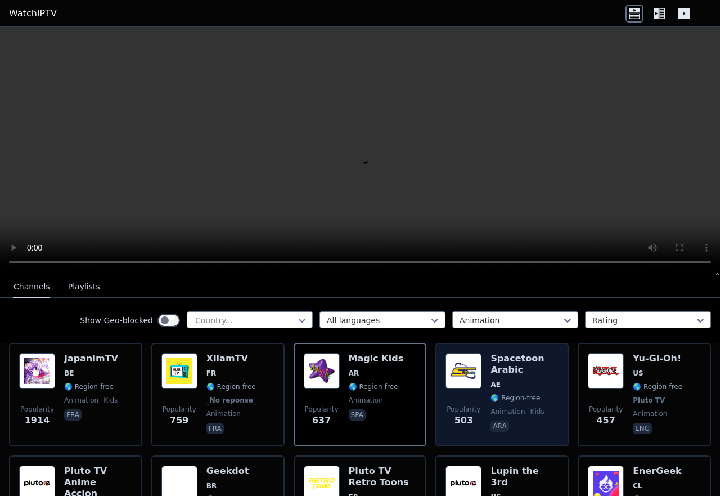
click at [545, 394] on div "Spacetoon Arabic AE 🌎 Region-free animation kids ara" at bounding box center [525, 394] width 68 height 83
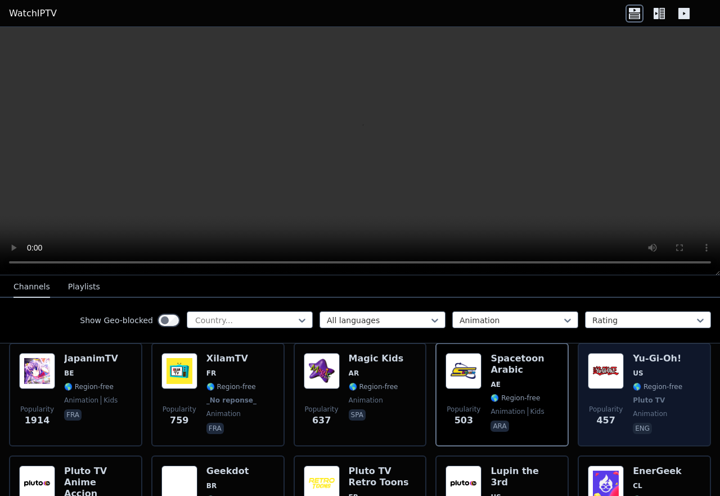
click at [676, 381] on div "Popularity 457 Yu-Gi-Oh! US 🌎 Region-free Pluto TV animation eng" at bounding box center [644, 394] width 113 height 83
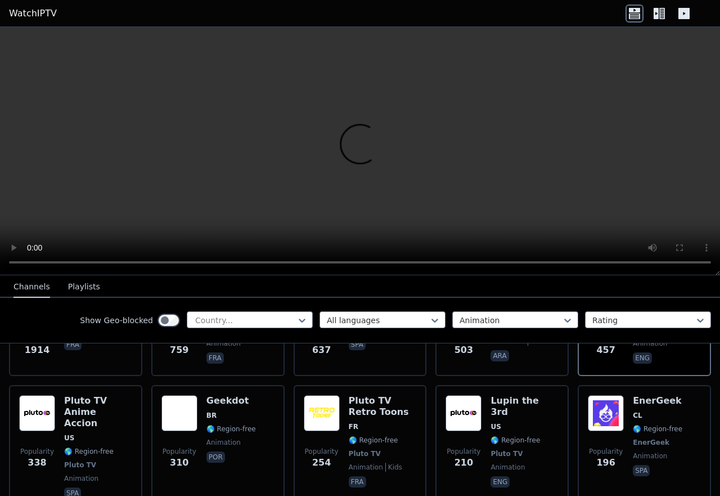
scroll to position [204, 0]
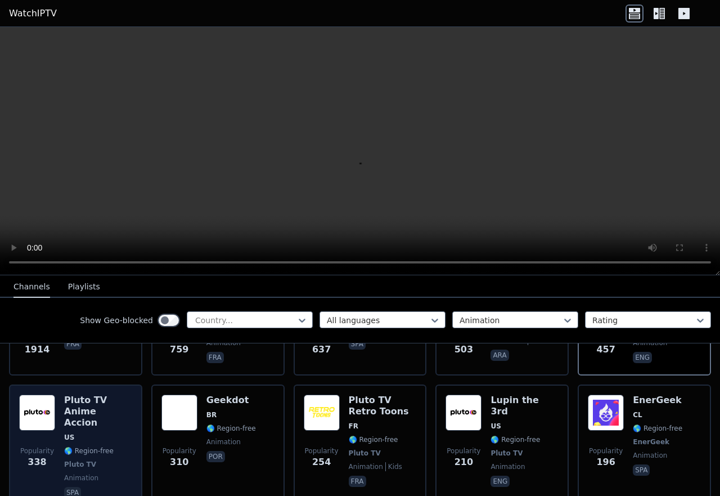
click at [121, 407] on h6 "Pluto TV Anime Accion" at bounding box center [98, 411] width 68 height 34
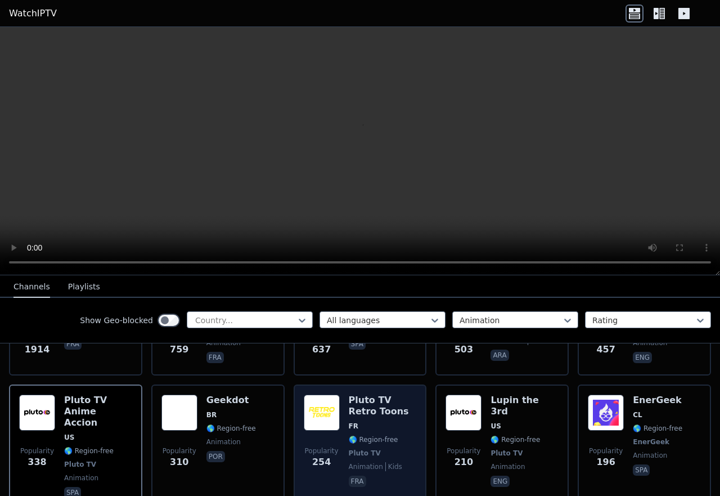
click at [366, 399] on h6 "Pluto TV Retro Toons" at bounding box center [383, 405] width 68 height 23
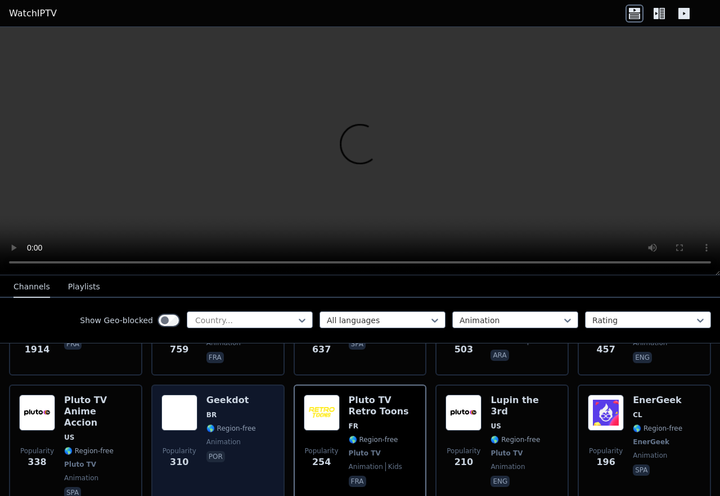
click at [260, 404] on div "Popularity 310 Geekdot BR 🌎 Region-free animation por" at bounding box center [217, 447] width 113 height 106
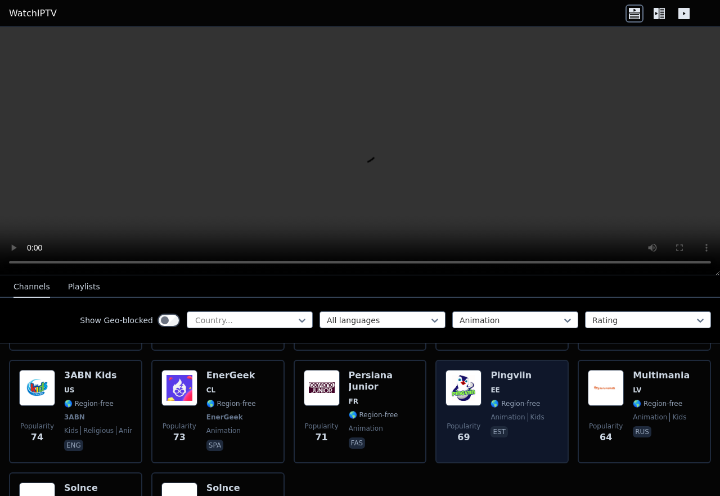
scroll to position [275, 0]
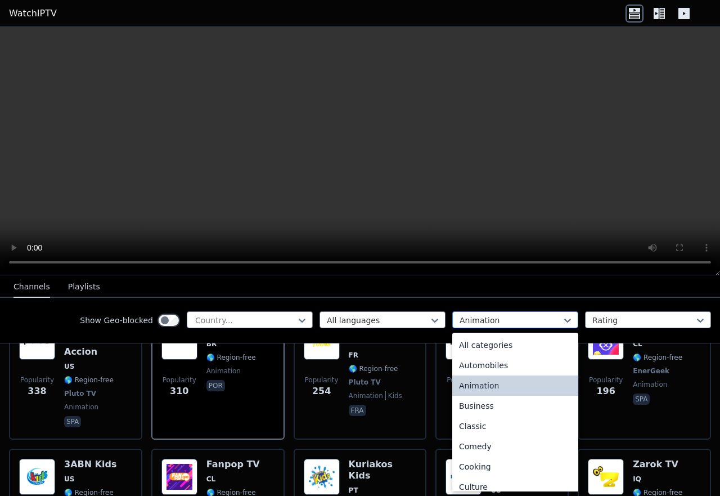
click at [495, 325] on div at bounding box center [511, 319] width 102 height 11
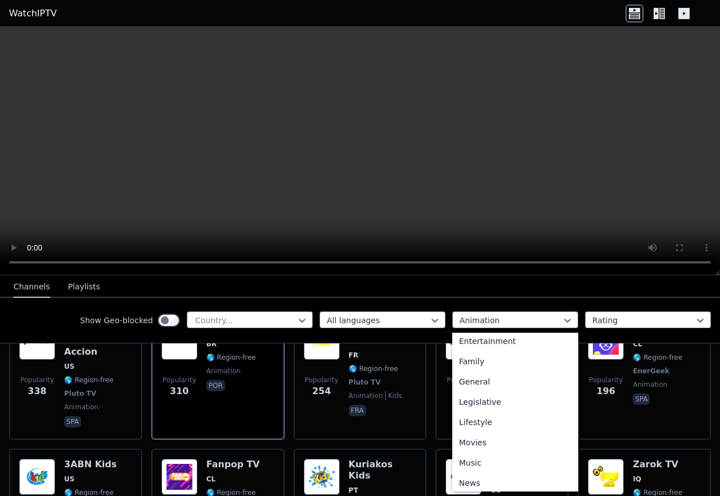
scroll to position [213, 0]
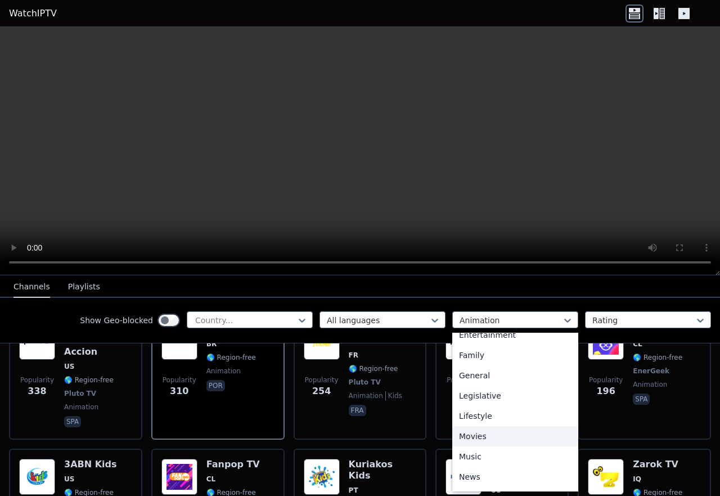
click at [473, 436] on div "Movies" at bounding box center [515, 436] width 126 height 20
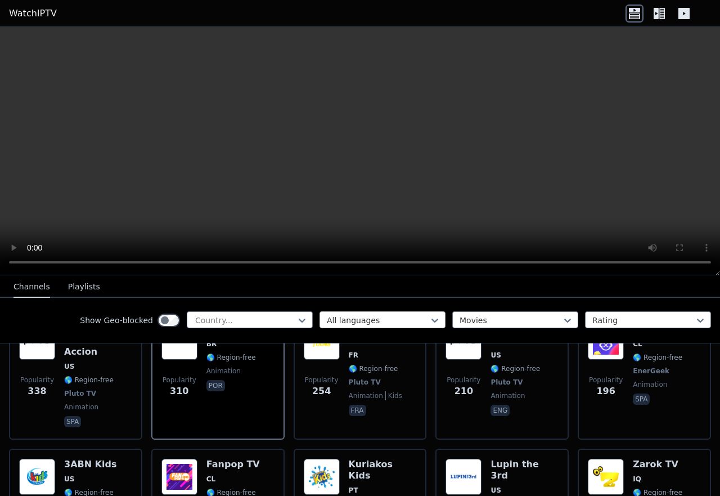
click at [412, 322] on div at bounding box center [378, 319] width 102 height 11
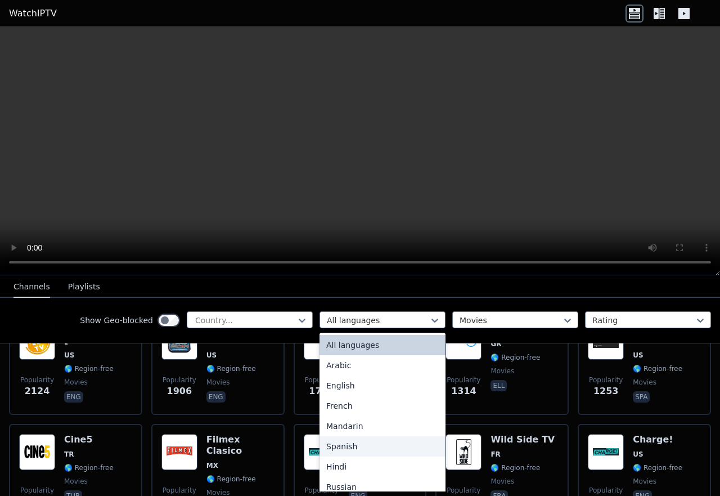
click at [353, 446] on div "Spanish" at bounding box center [383, 446] width 126 height 20
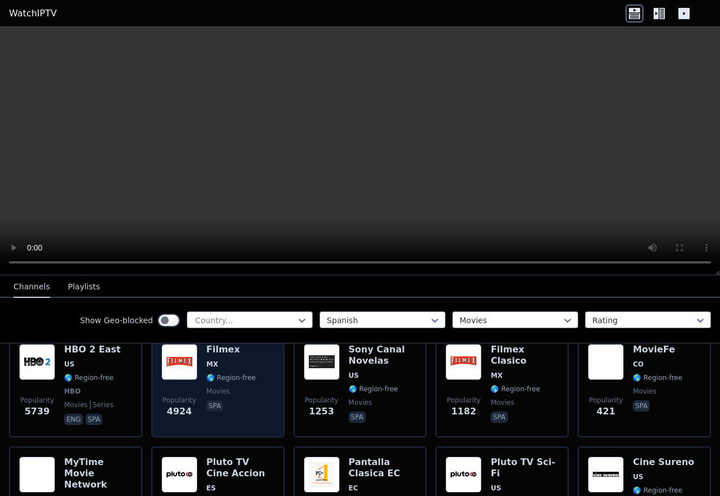
scroll to position [71, 0]
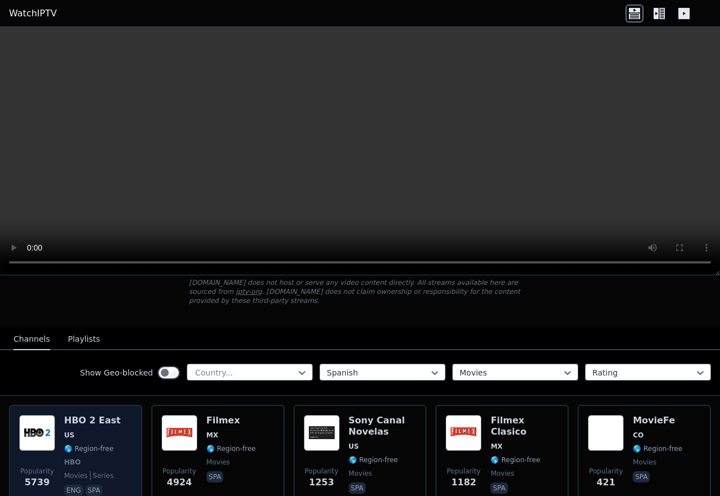
click at [113, 416] on div "Popularity 5739 HBO 2 East US 🌎 Region-free HBO movies series eng spa" at bounding box center [75, 456] width 113 height 83
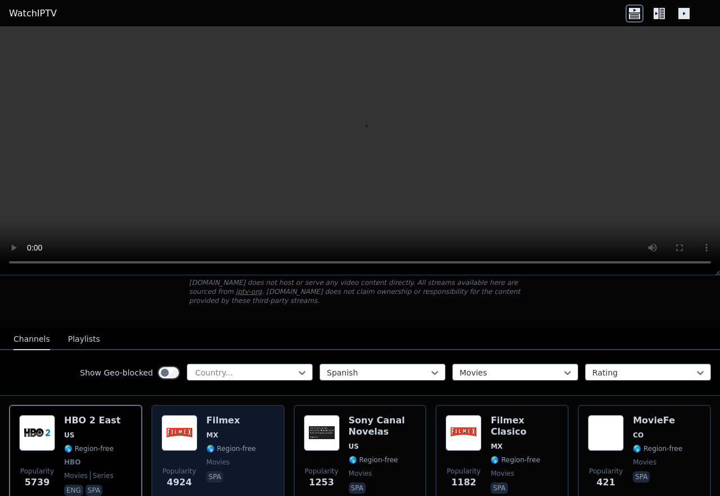
click at [217, 430] on span "MX" at bounding box center [231, 434] width 50 height 9
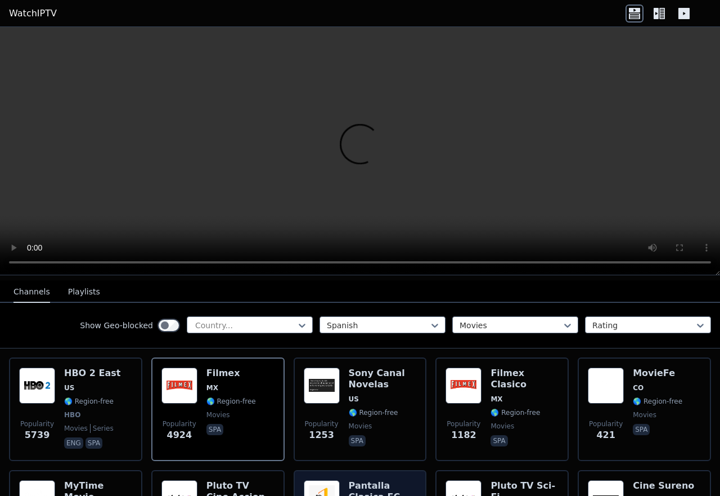
scroll to position [142, 0]
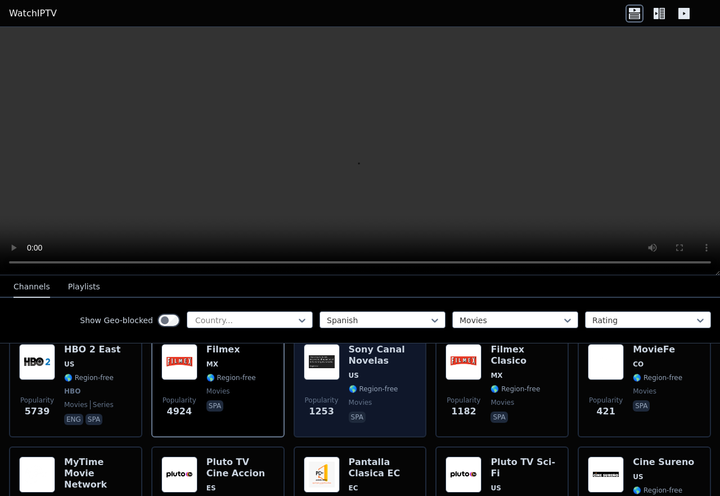
click at [397, 387] on div "Sony Canal Novelas US 🌎 Region-free movies spa" at bounding box center [383, 385] width 68 height 83
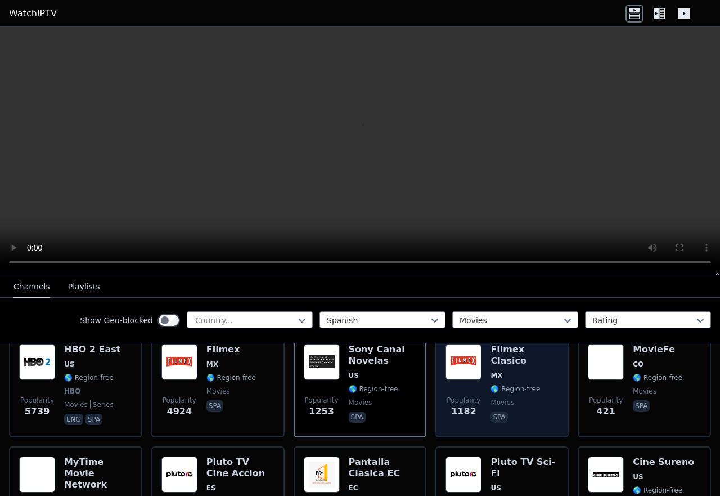
click at [510, 384] on span "🌎 Region-free" at bounding box center [516, 388] width 50 height 9
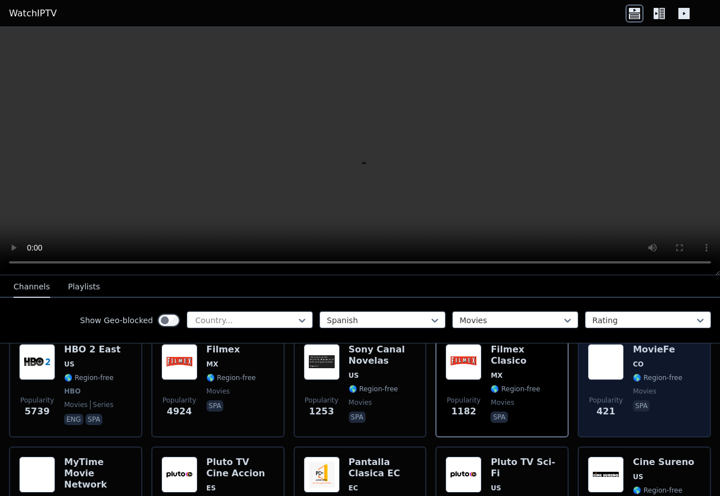
click at [664, 362] on div "MovieFe CO 🌎 Region-free movies spa" at bounding box center [658, 385] width 50 height 83
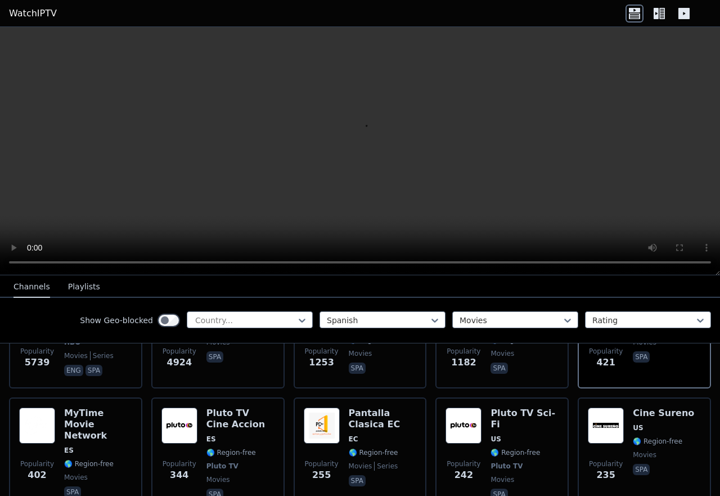
scroll to position [213, 0]
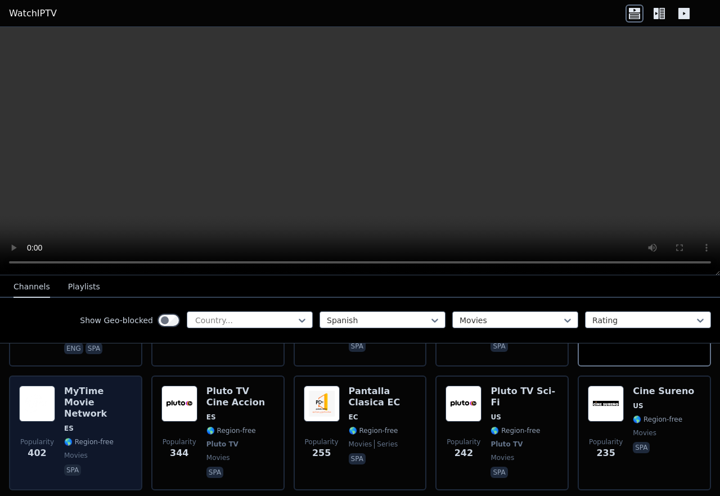
click at [102, 402] on div "MyTime Movie Network ES 🌎 Region-free movies spa" at bounding box center [98, 432] width 68 height 95
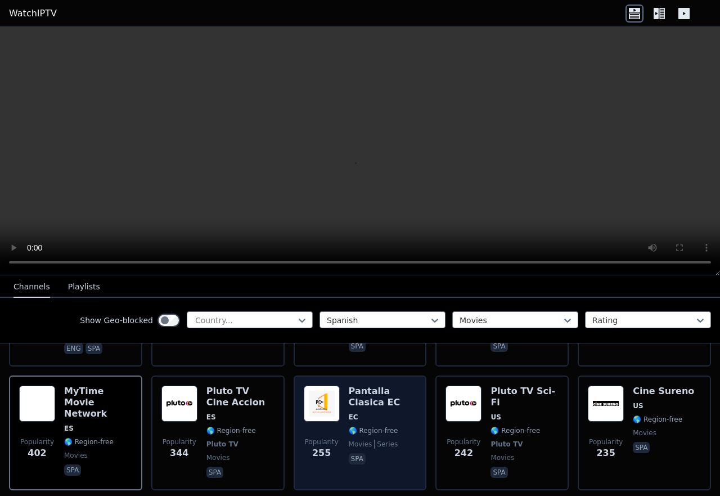
click at [375, 396] on h6 "Pantalla Clasica EC" at bounding box center [383, 396] width 68 height 23
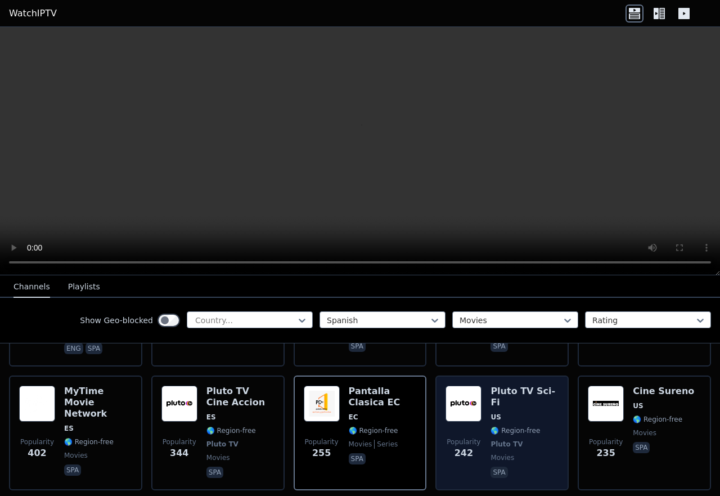
scroll to position [142, 0]
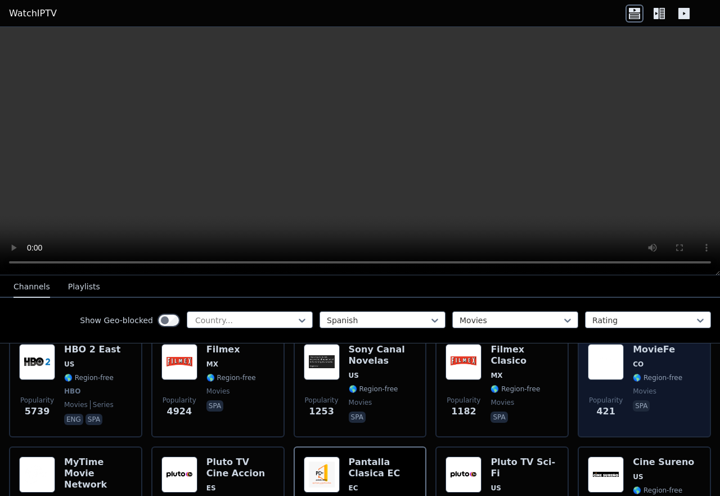
click at [615, 372] on div "Popularity 421" at bounding box center [606, 385] width 36 height 83
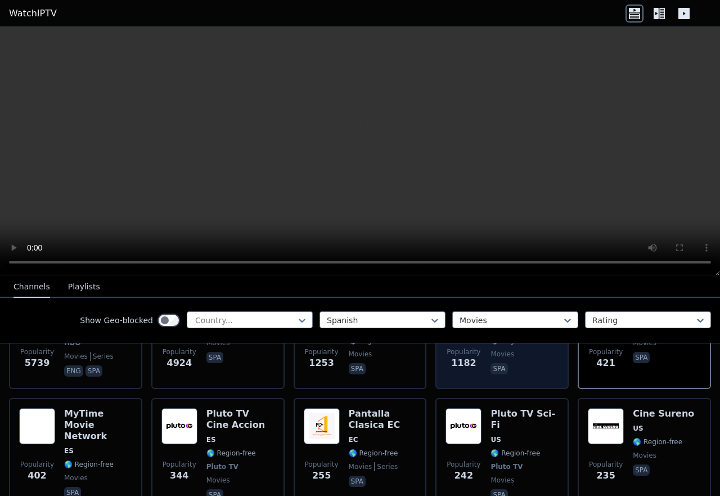
scroll to position [213, 0]
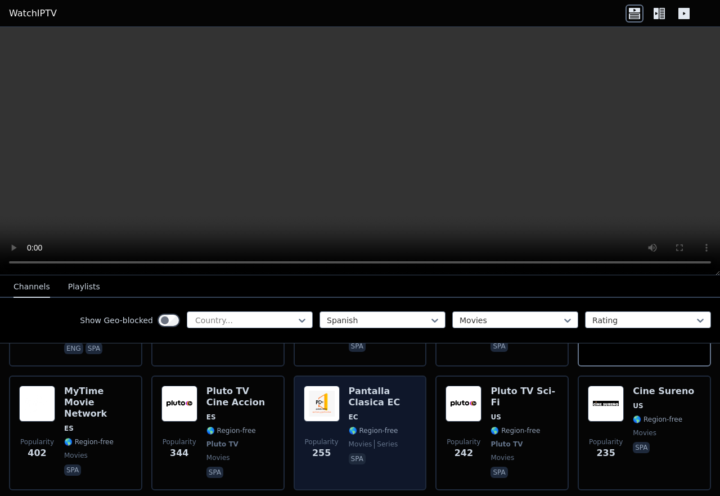
click at [381, 398] on h6 "Pantalla Clasica EC" at bounding box center [383, 396] width 68 height 23
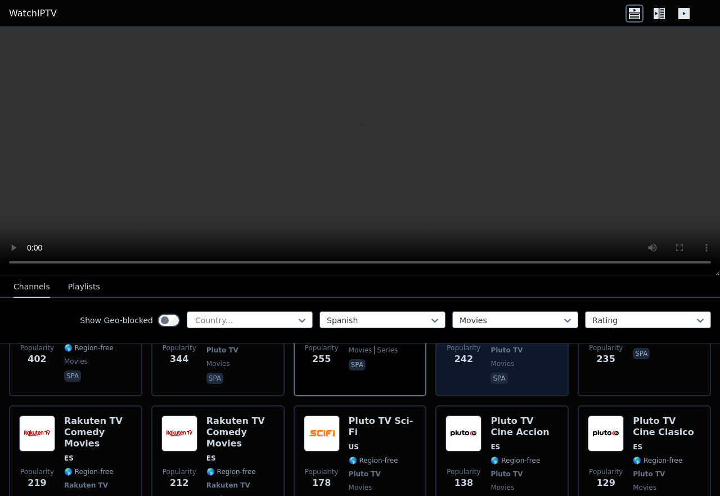
scroll to position [284, 0]
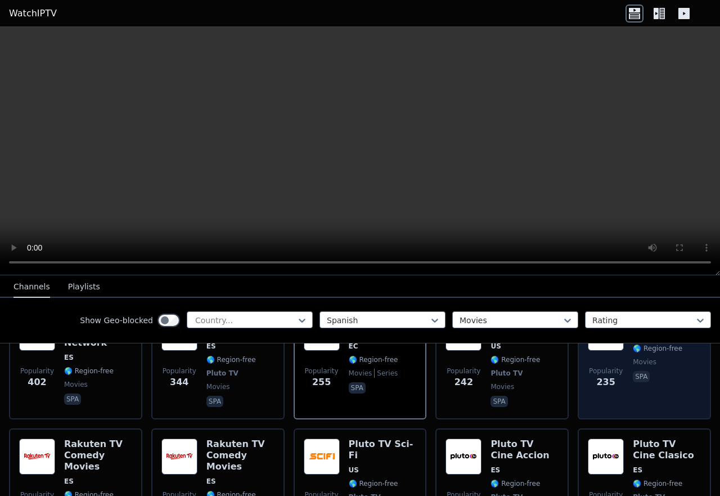
click at [658, 375] on div "Cine Sureno [GEOGRAPHIC_DATA] 🌎 Region-free movies spa" at bounding box center [663, 361] width 61 height 95
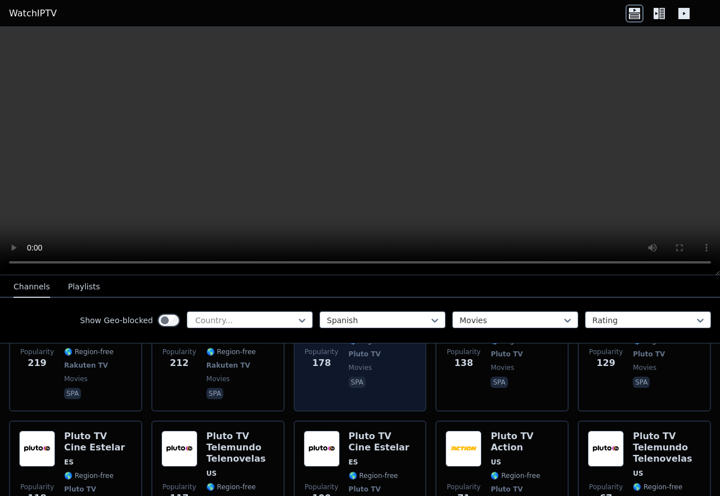
scroll to position [143, 0]
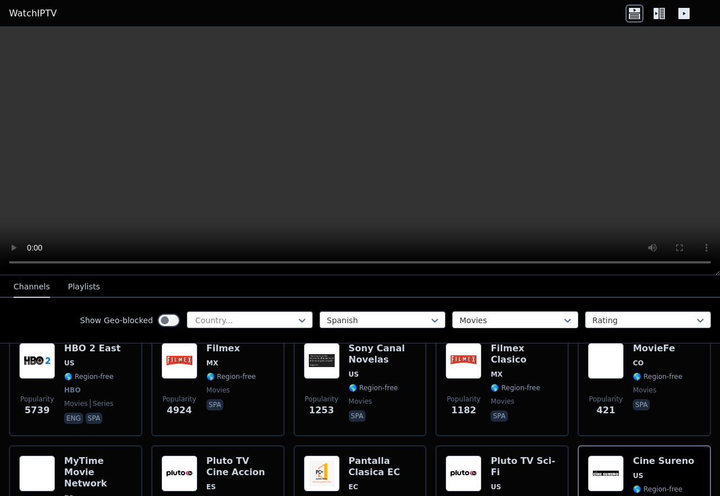
click at [519, 323] on div at bounding box center [511, 319] width 102 height 11
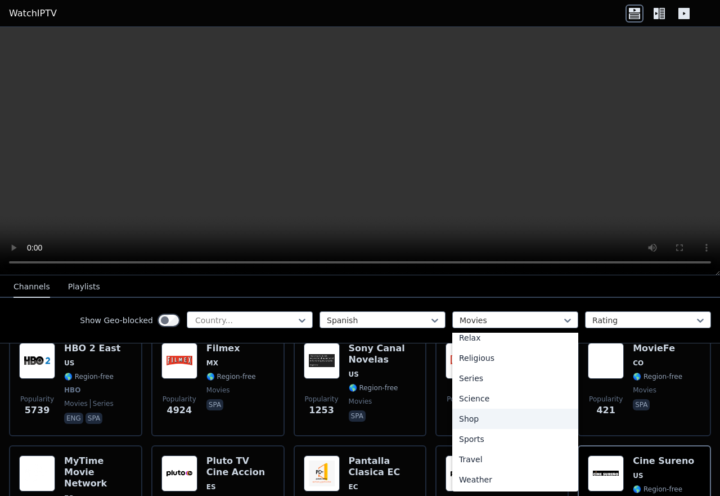
scroll to position [38, 0]
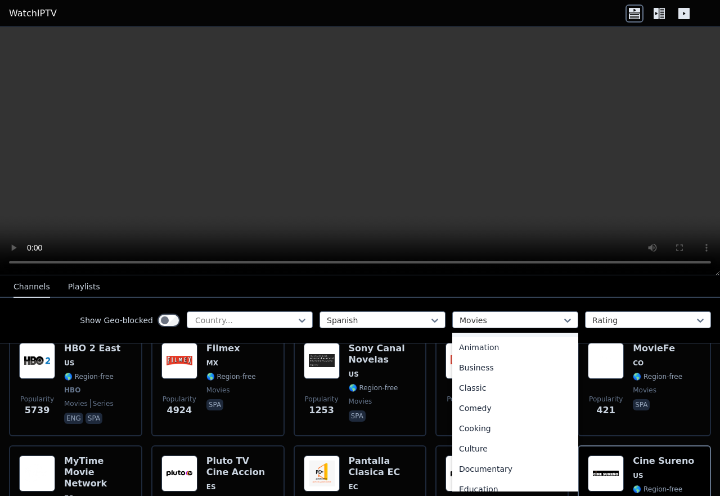
click at [490, 296] on nav "Channels Playlists" at bounding box center [360, 286] width 720 height 23
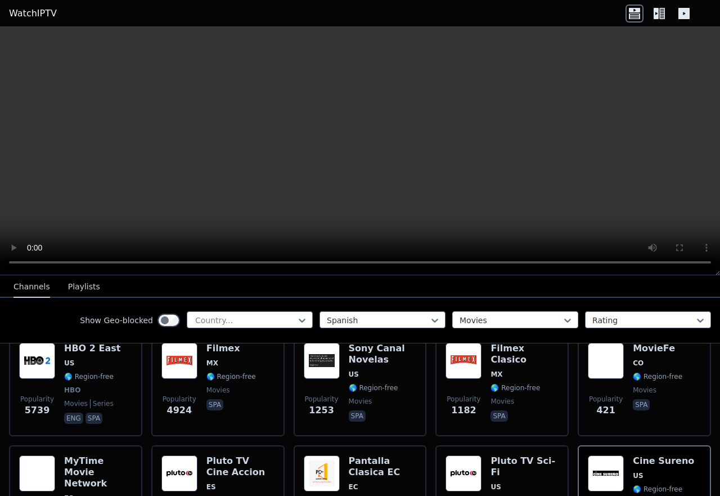
click at [473, 325] on div at bounding box center [511, 319] width 102 height 11
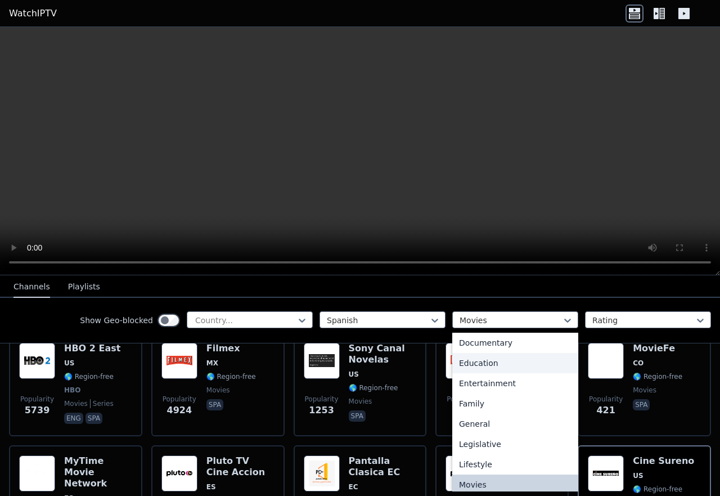
scroll to position [0, 0]
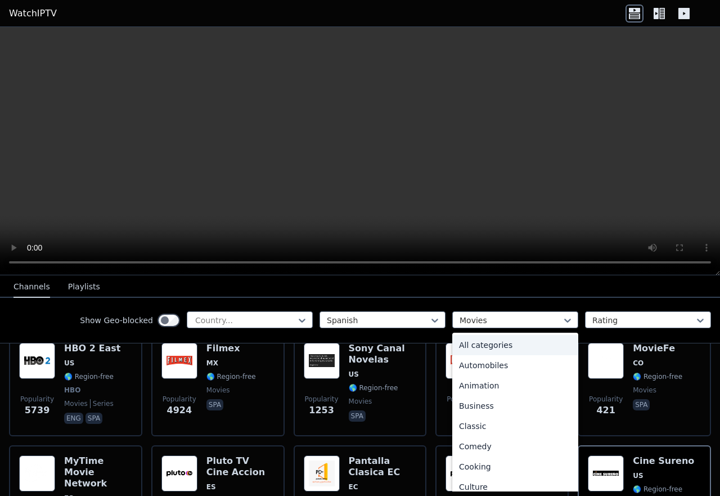
click at [487, 347] on div "All categories" at bounding box center [515, 345] width 126 height 20
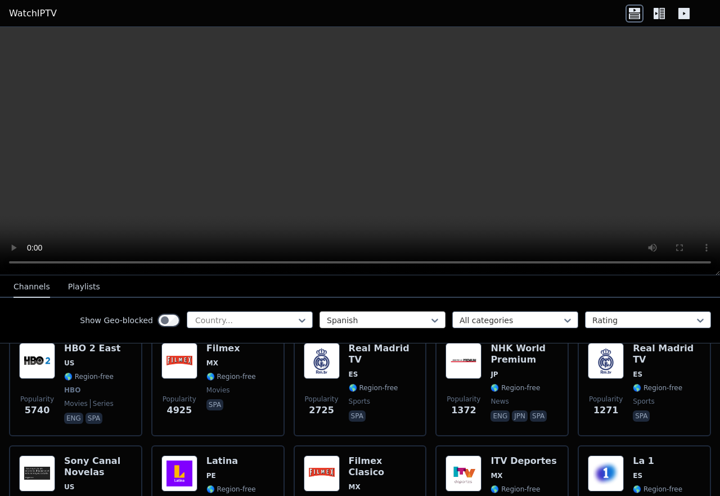
click at [409, 322] on div at bounding box center [378, 319] width 102 height 11
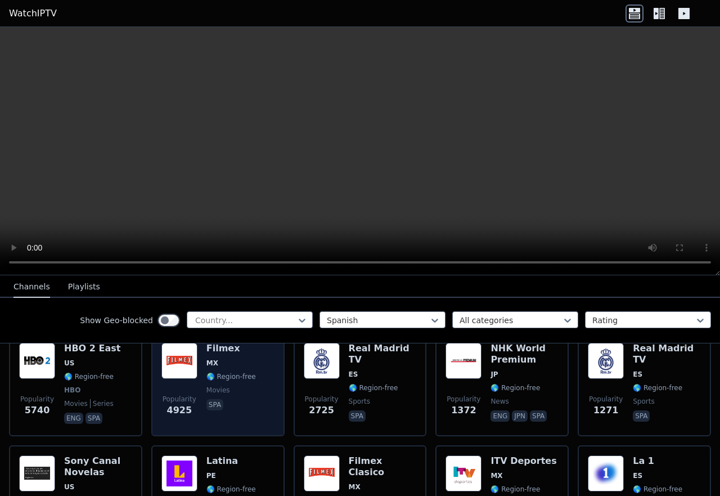
click at [265, 359] on div "Popularity 4925 Filmex MX 🌎 Region-free movies spa" at bounding box center [217, 384] width 113 height 83
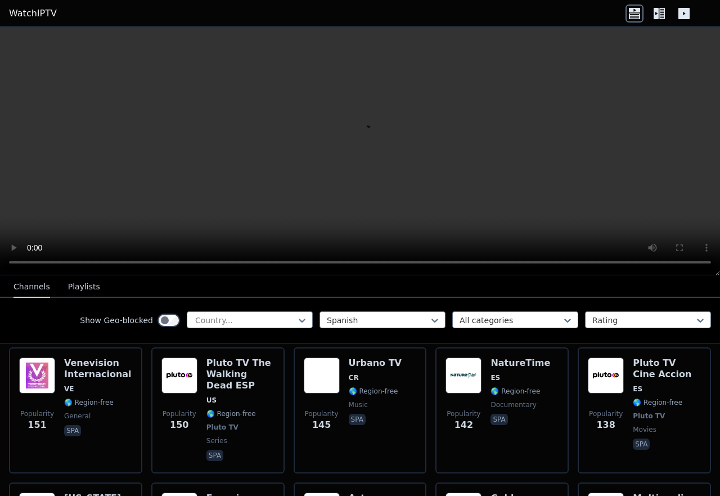
scroll to position [1981, 0]
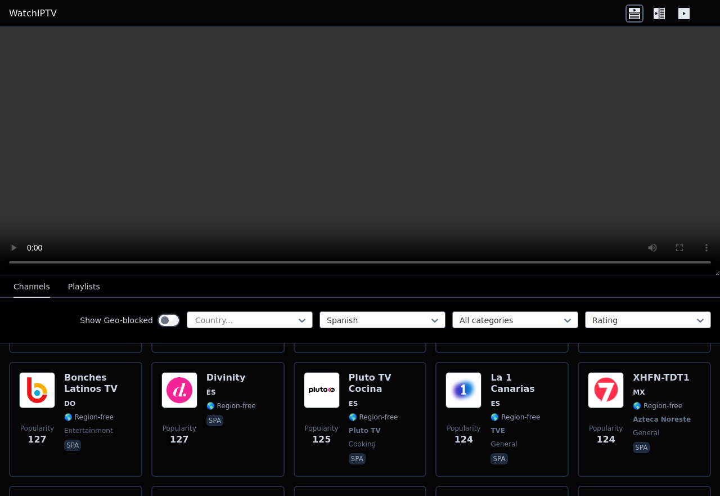
click at [88, 287] on button "Playlists" at bounding box center [84, 286] width 32 height 21
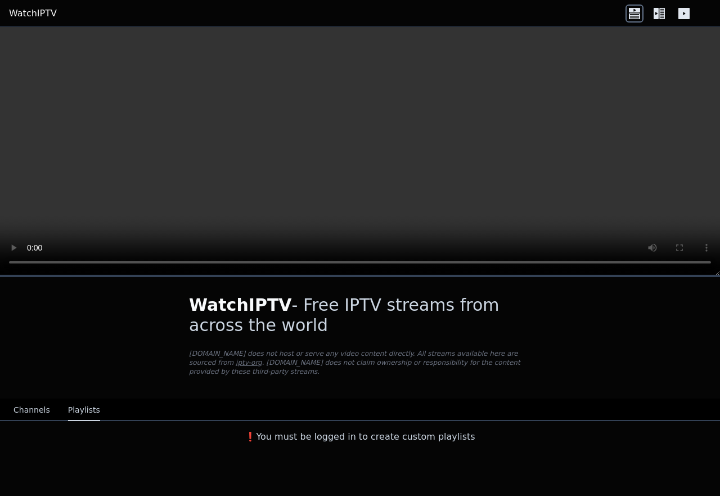
click at [37, 402] on button "Channels" at bounding box center [32, 409] width 37 height 21
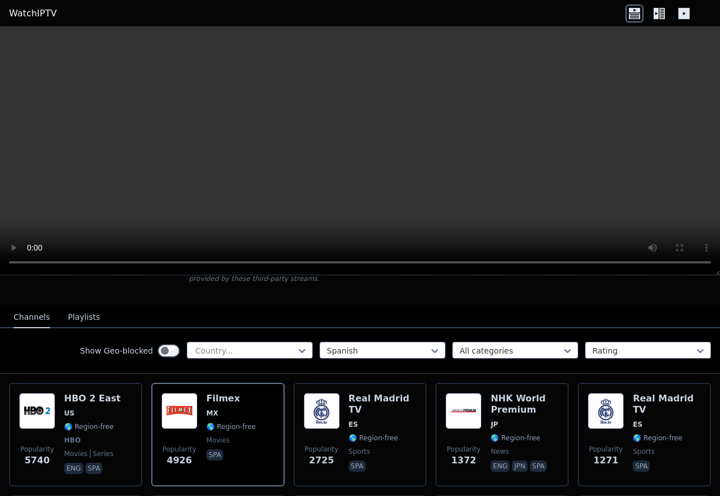
scroll to position [71, 0]
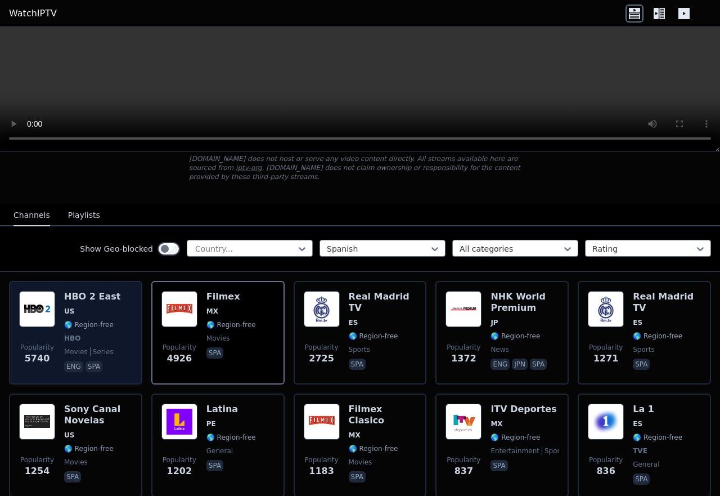
click at [110, 307] on div "Popularity 5740 HBO 2 East US 🌎 Region-free HBO movies series eng spa" at bounding box center [75, 332] width 113 height 83
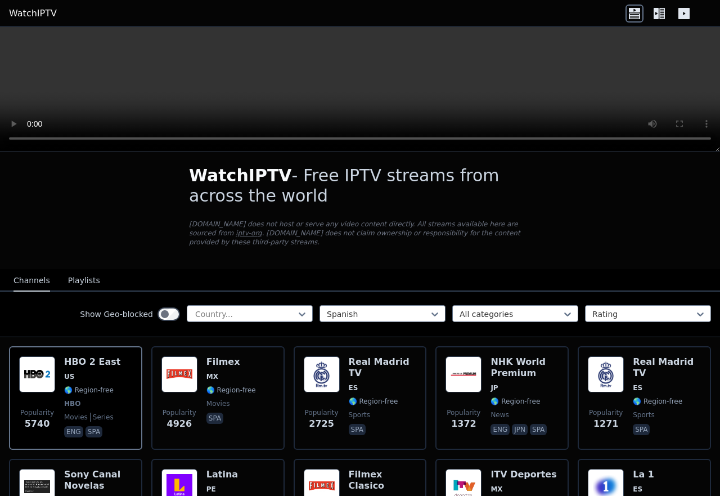
scroll to position [0, 0]
